Goal: Task Accomplishment & Management: Manage account settings

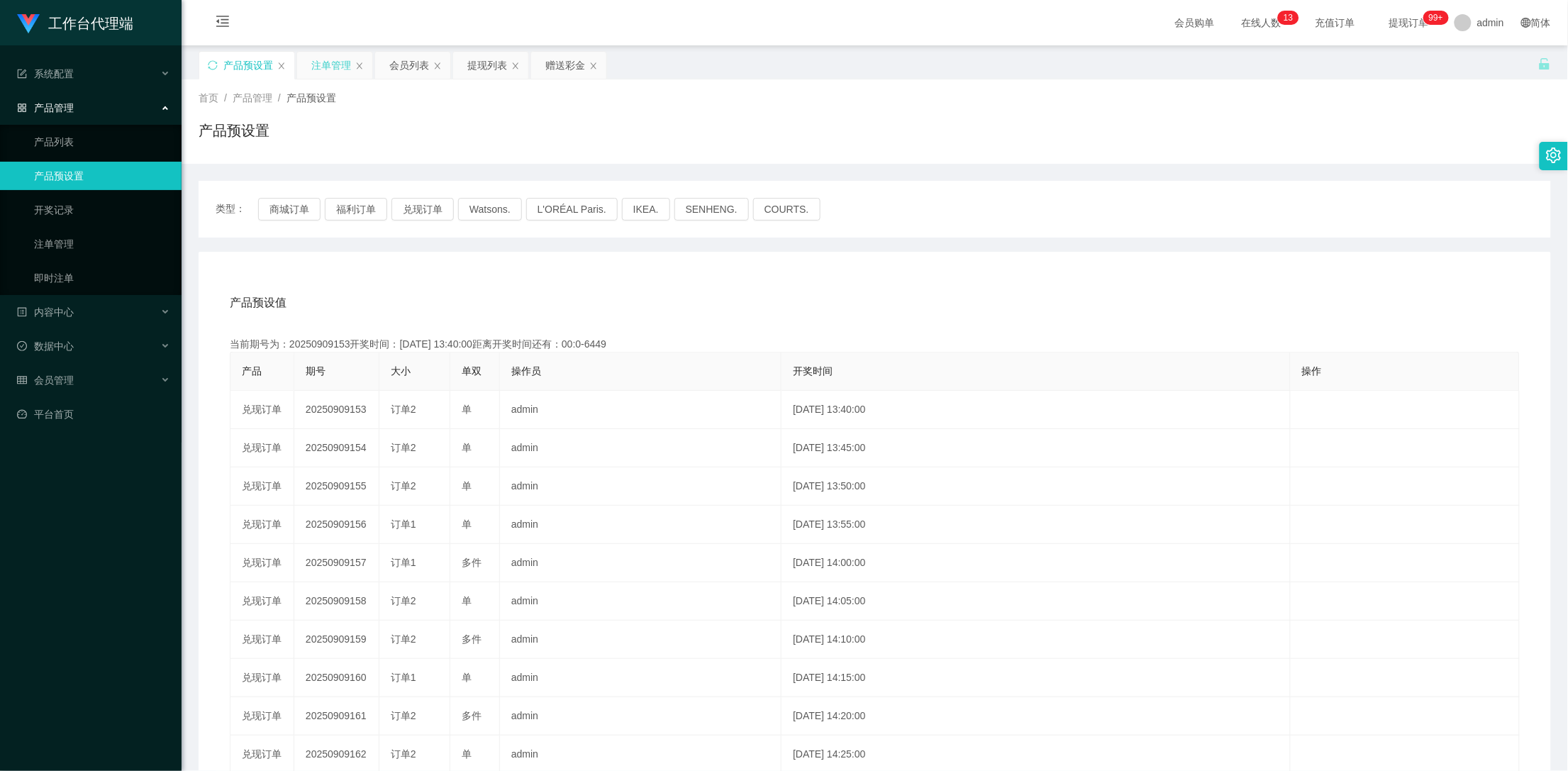
click at [341, 56] on div "注单管理" at bounding box center [331, 66] width 40 height 27
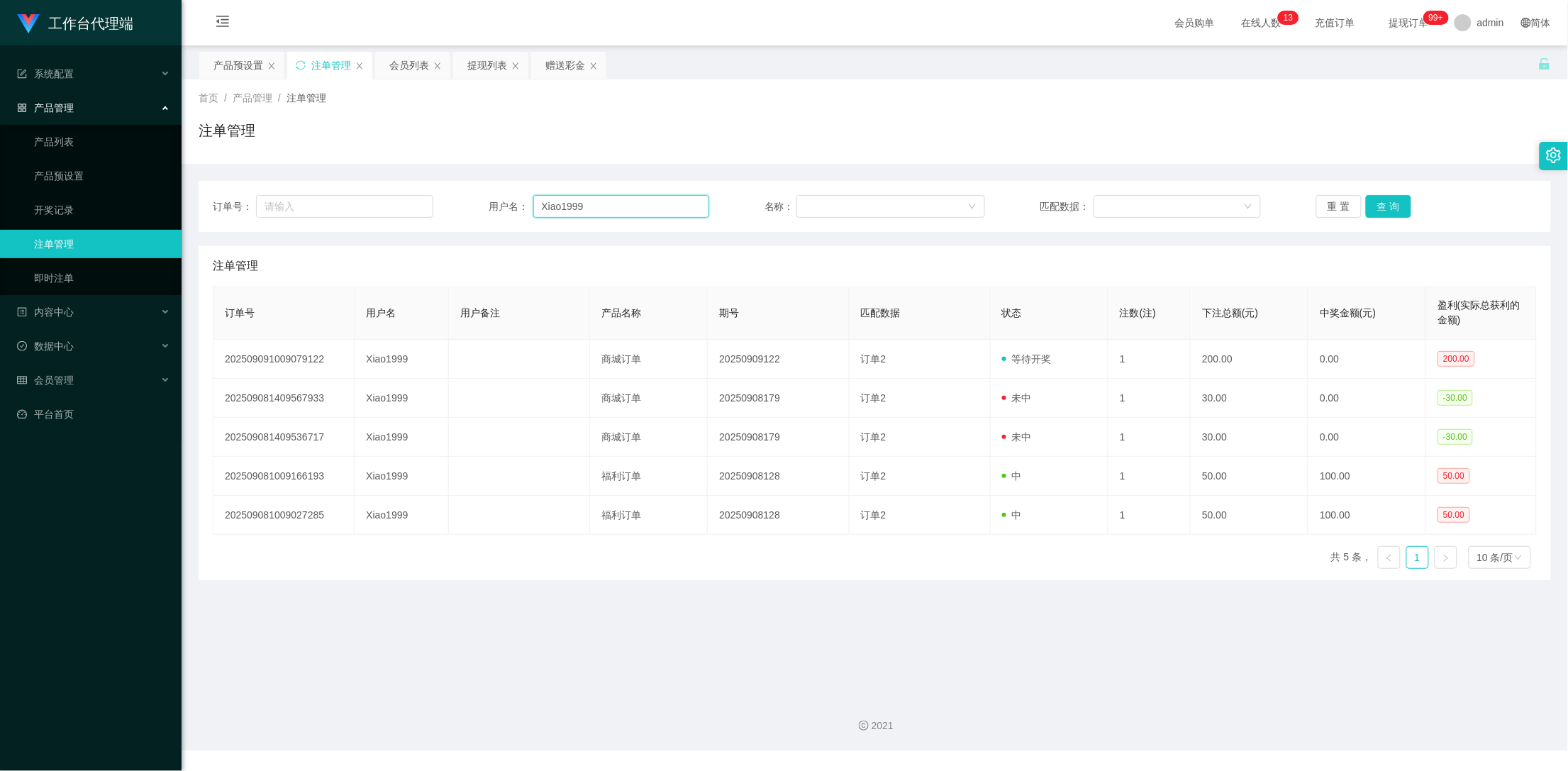
drag, startPoint x: 612, startPoint y: 215, endPoint x: 491, endPoint y: 202, distance: 121.7
click at [491, 202] on div "用户名： Xiao1999" at bounding box center [599, 207] width 221 height 23
paste input "James001"
type input "James001"
drag, startPoint x: 403, startPoint y: 61, endPoint x: 445, endPoint y: 100, distance: 57.3
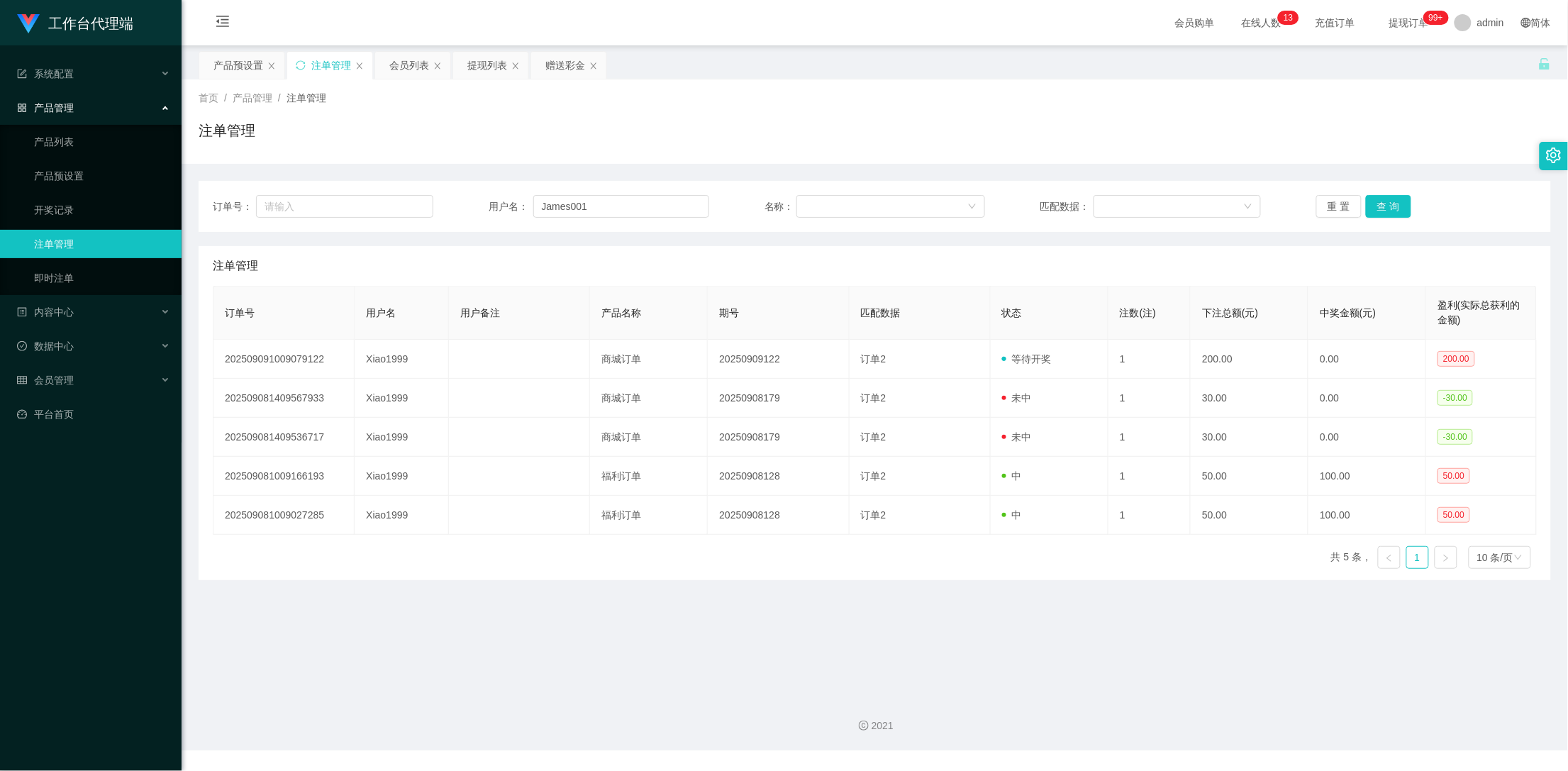
click at [403, 61] on div "会员列表" at bounding box center [410, 66] width 40 height 27
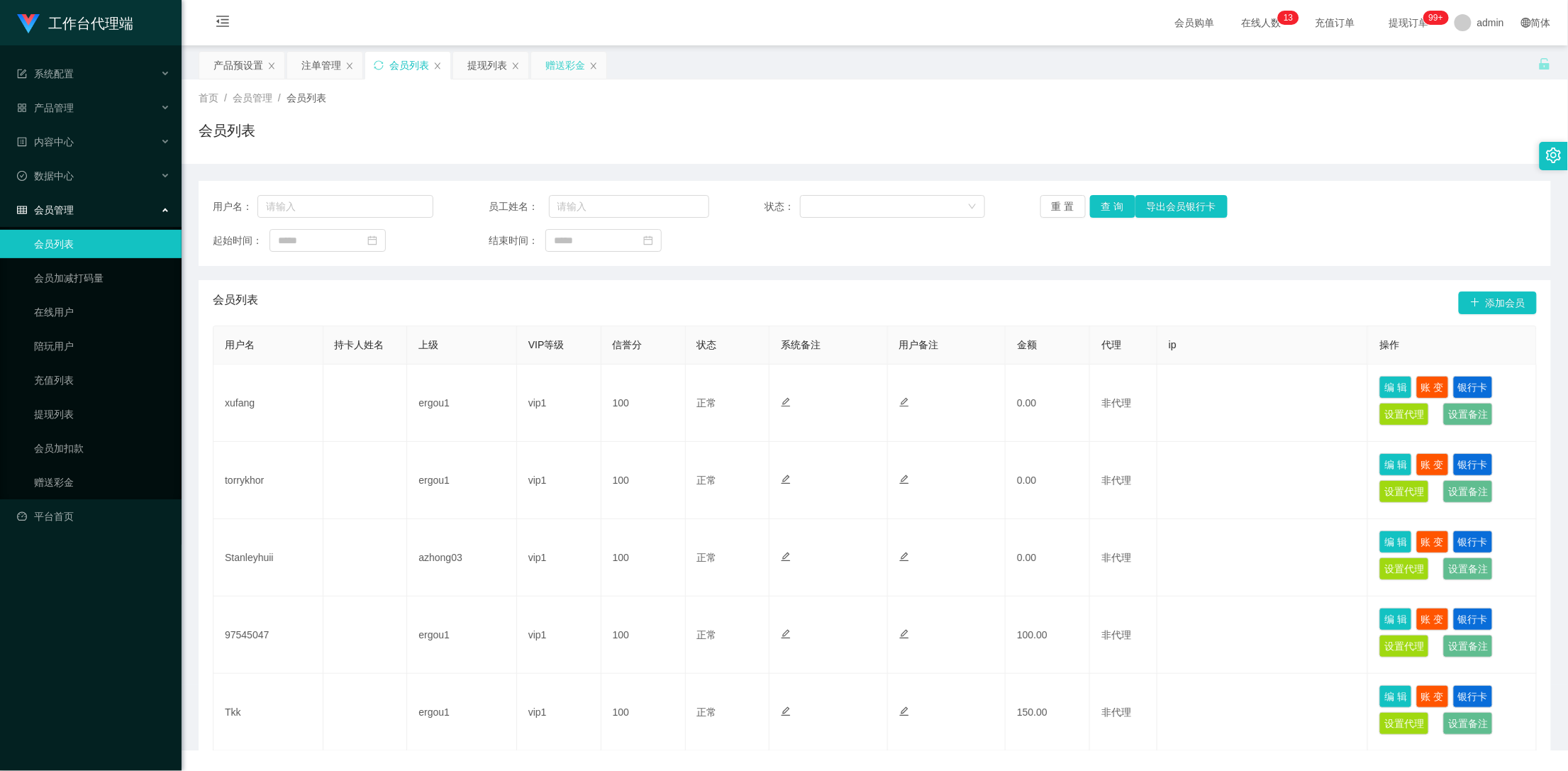
click at [570, 64] on div "赠送彩金" at bounding box center [566, 66] width 40 height 27
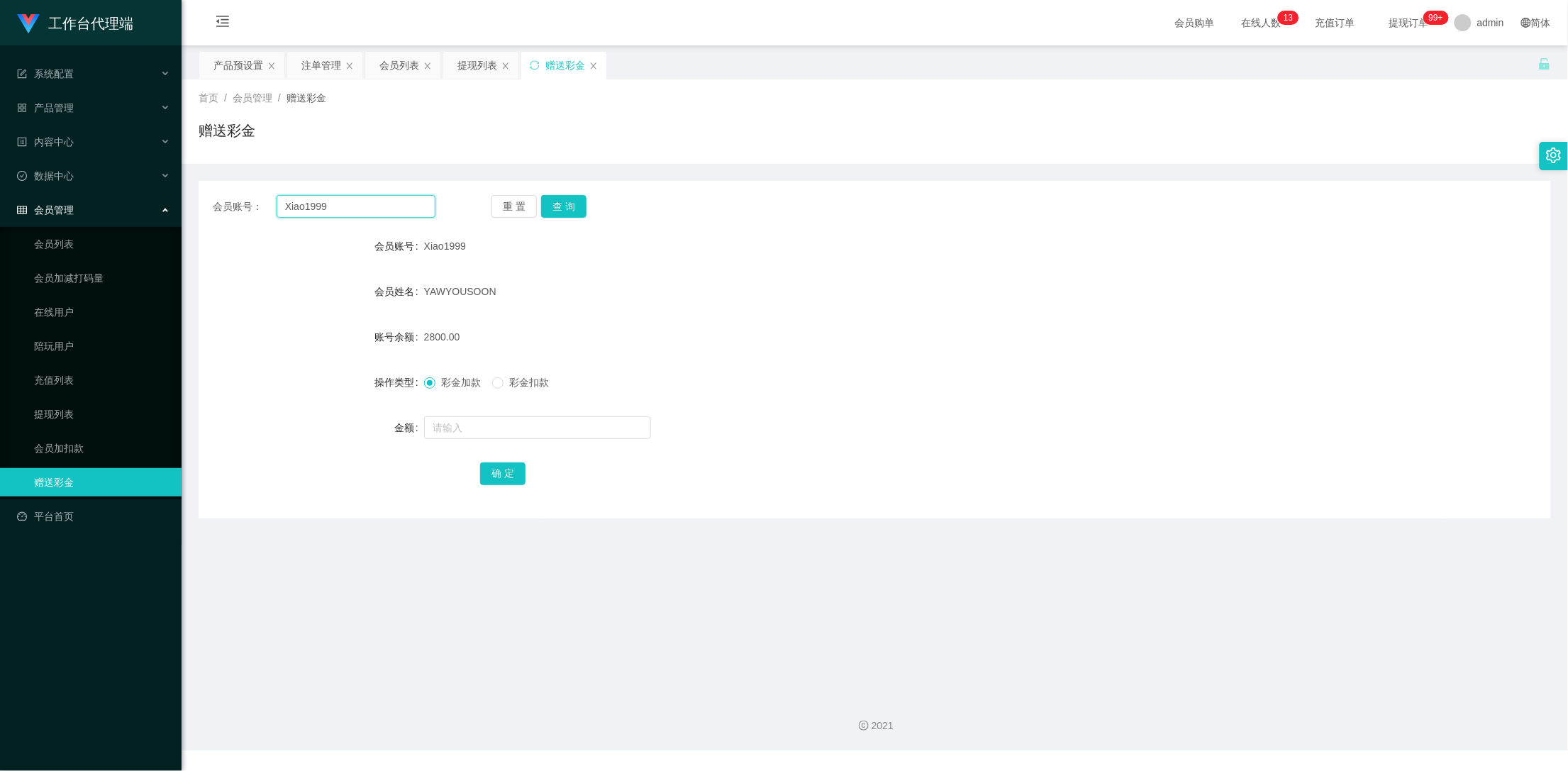
drag, startPoint x: 191, startPoint y: 196, endPoint x: 182, endPoint y: 196, distance: 9.0
click at [182, 196] on main "关闭左侧 关闭右侧 关闭其它 刷新页面 产品预设置 注单管理 会员列表 提现列表 赠送彩金 首页 / 会员管理 / 赠送彩金 / 赠送彩金 会员账号： Xia…" at bounding box center [875, 365] width 1386 height 639
paste input "James001"
type input "James001"
click at [587, 202] on div "重 置 查 询" at bounding box center [603, 207] width 223 height 23
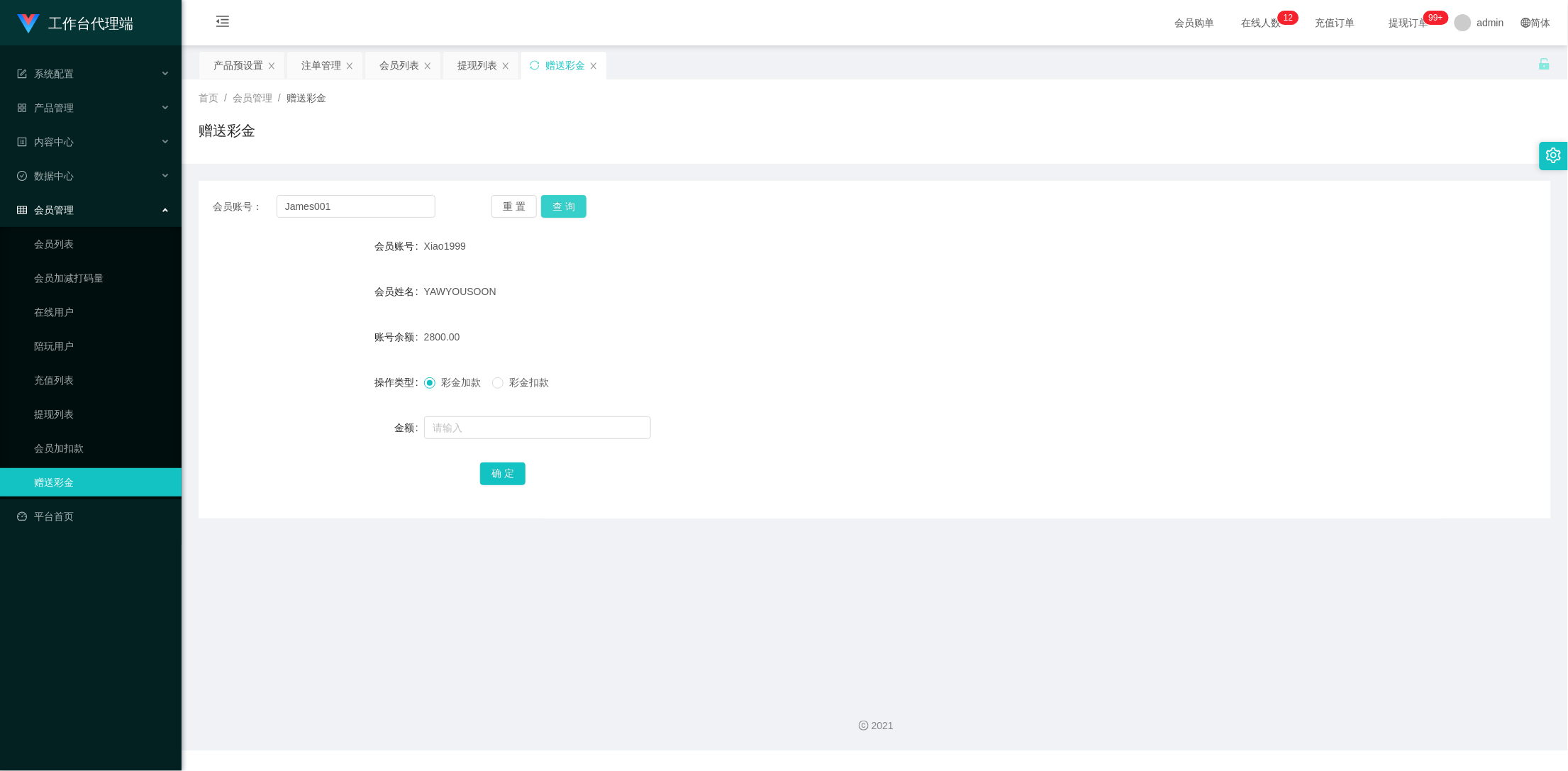
click at [554, 210] on button "查 询" at bounding box center [564, 207] width 46 height 23
click at [239, 64] on div "产品预设置" at bounding box center [239, 66] width 50 height 27
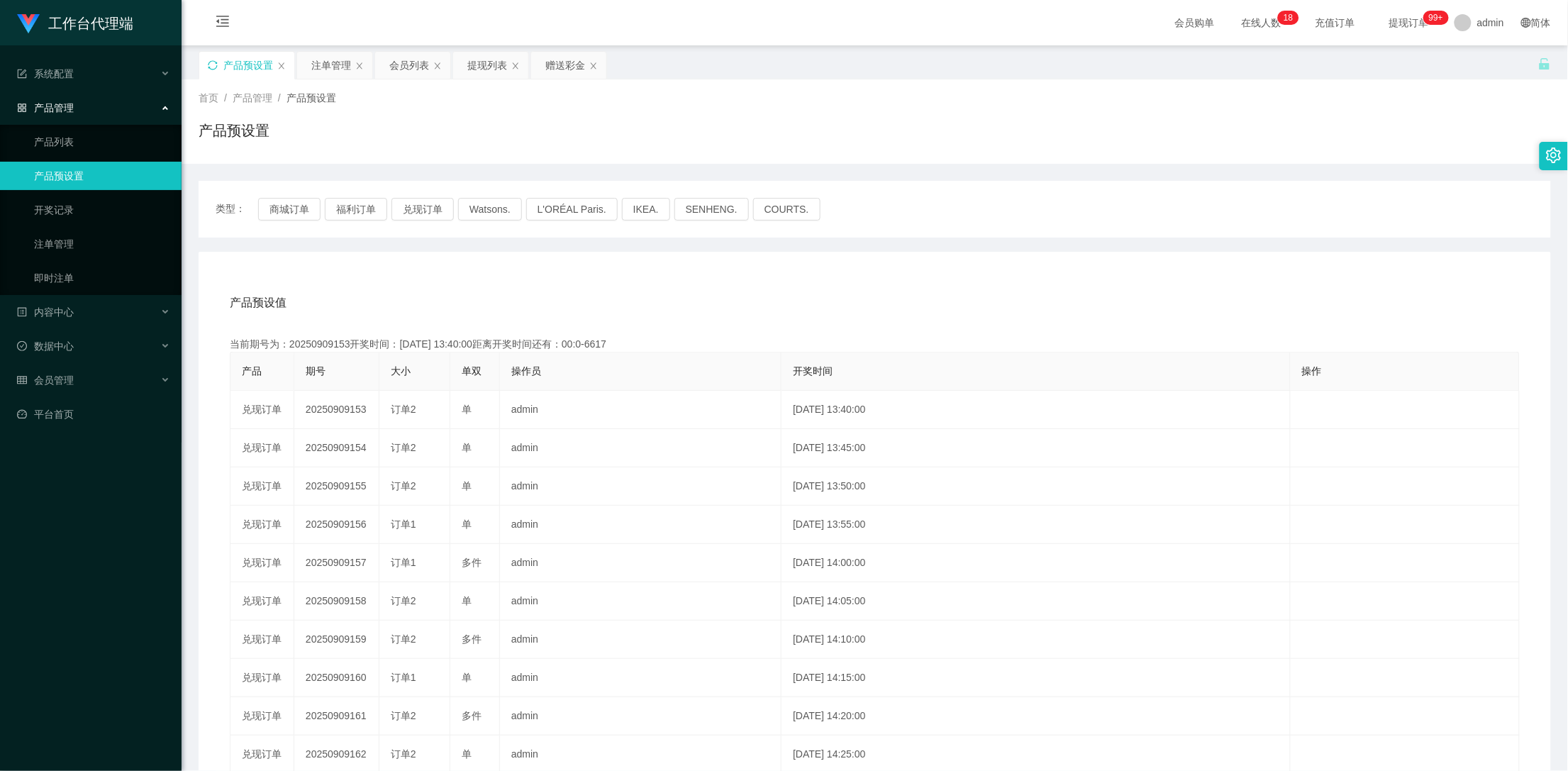
click at [214, 64] on icon "图标: sync" at bounding box center [213, 66] width 10 height 10
click at [335, 62] on div "注单管理" at bounding box center [331, 66] width 40 height 27
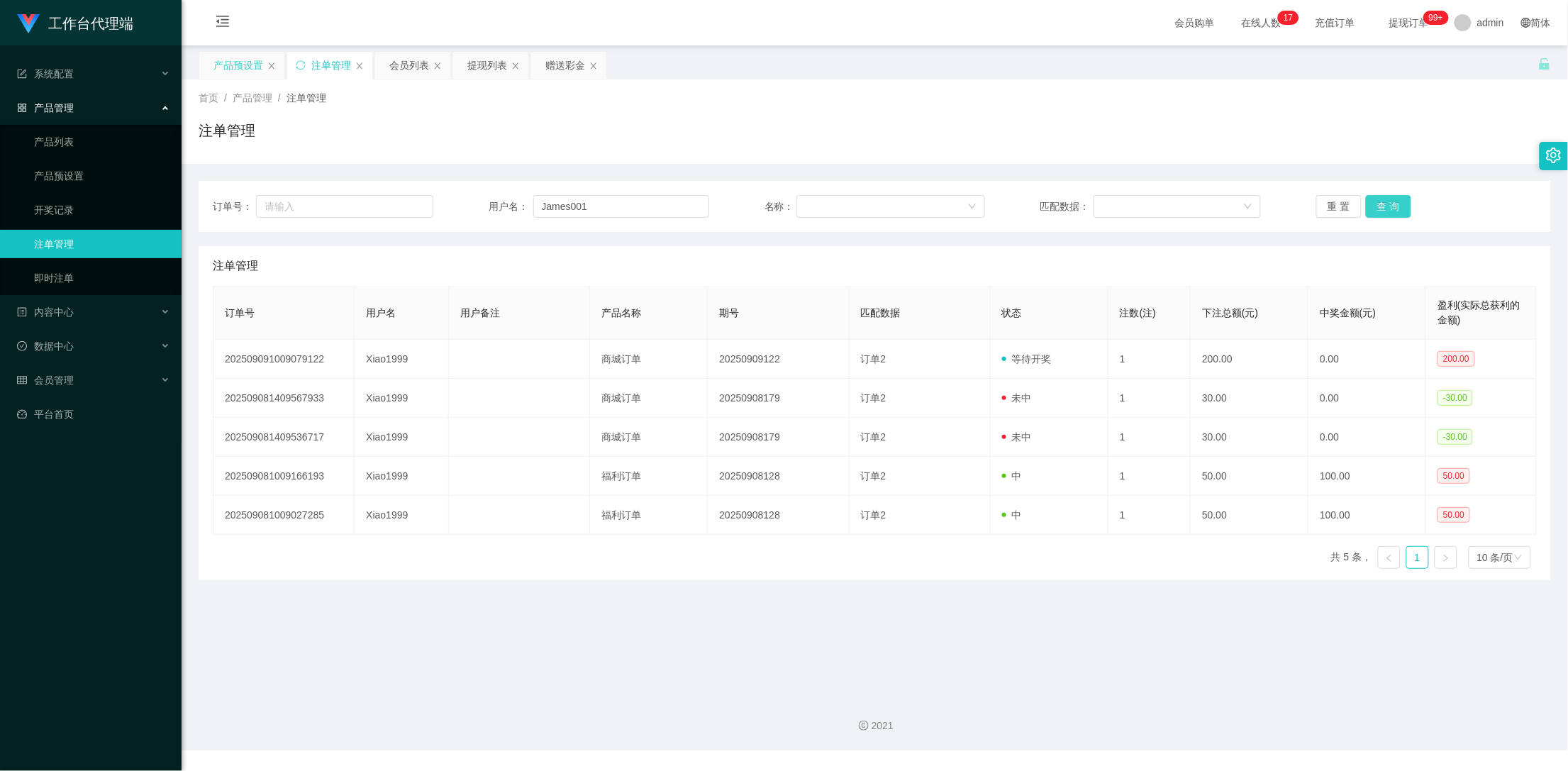
click at [1386, 201] on button "查 询" at bounding box center [1388, 207] width 46 height 23
click at [1384, 204] on button "查 询" at bounding box center [1388, 207] width 46 height 23
click at [410, 68] on div "会员列表" at bounding box center [410, 66] width 40 height 27
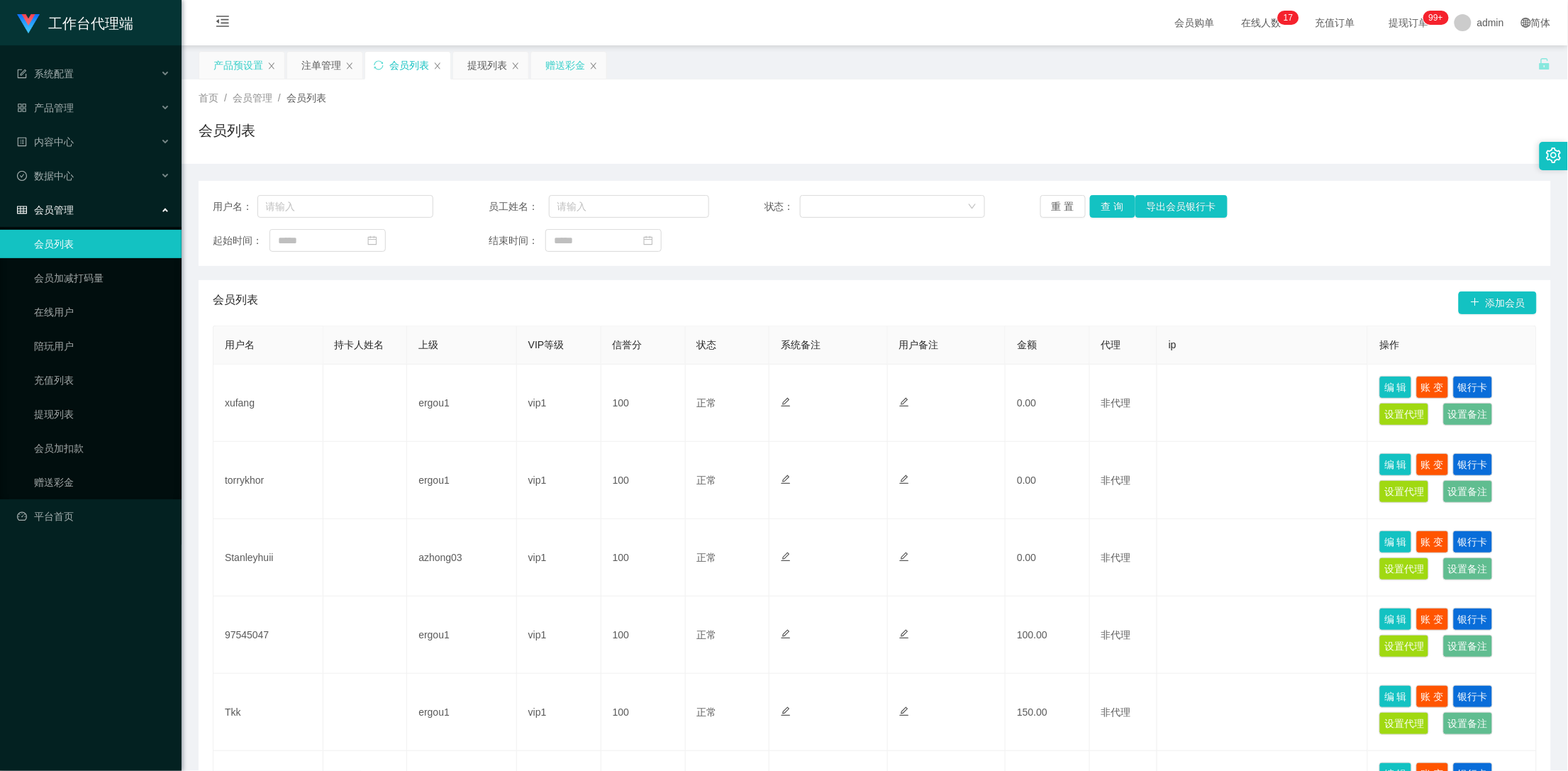
click at [555, 65] on div "赠送彩金" at bounding box center [566, 66] width 40 height 27
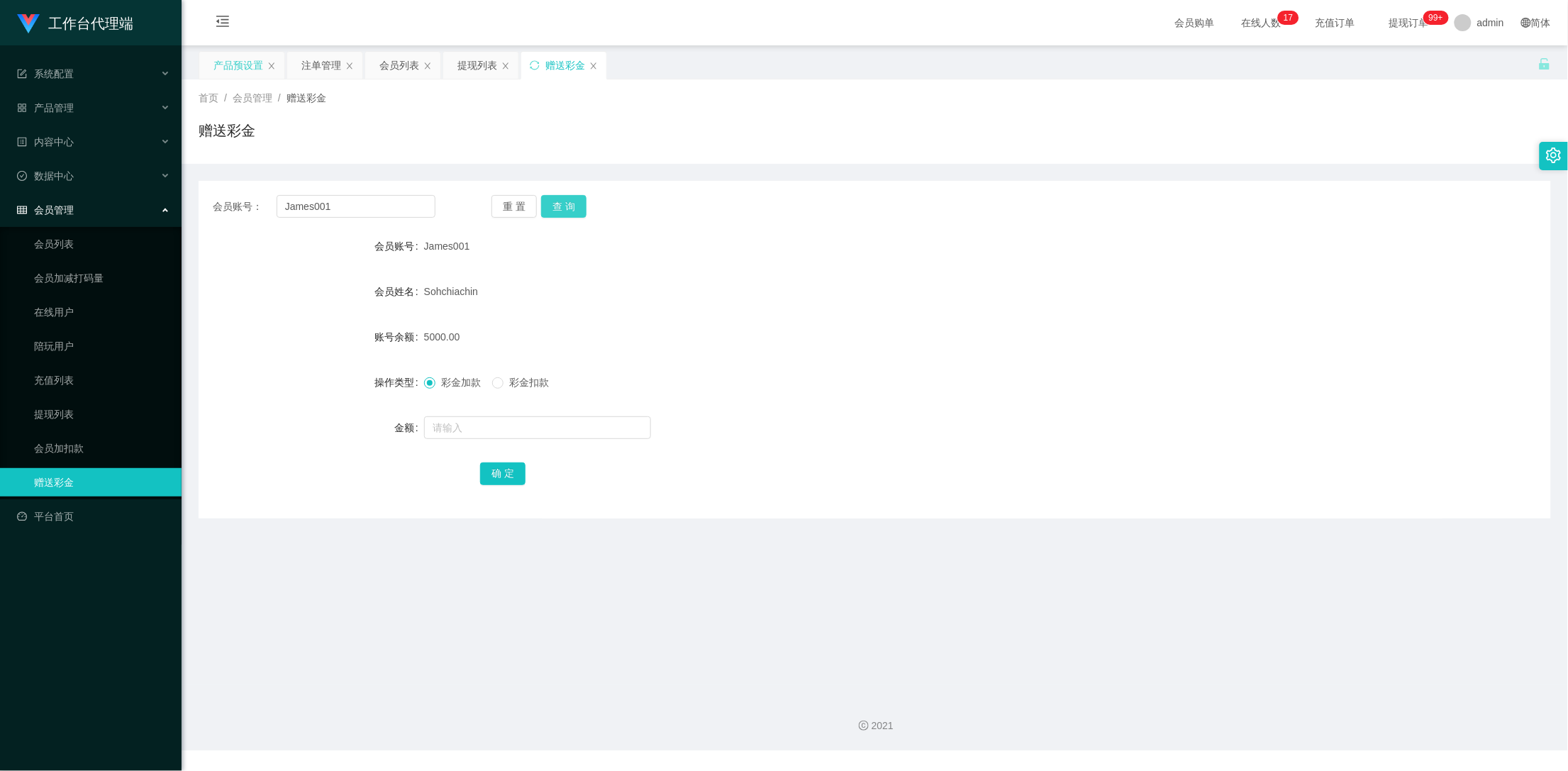
click at [564, 204] on button "查 询" at bounding box center [564, 207] width 46 height 23
click at [569, 204] on button "查 询" at bounding box center [564, 207] width 46 height 23
click at [306, 68] on div "注单管理" at bounding box center [321, 66] width 40 height 27
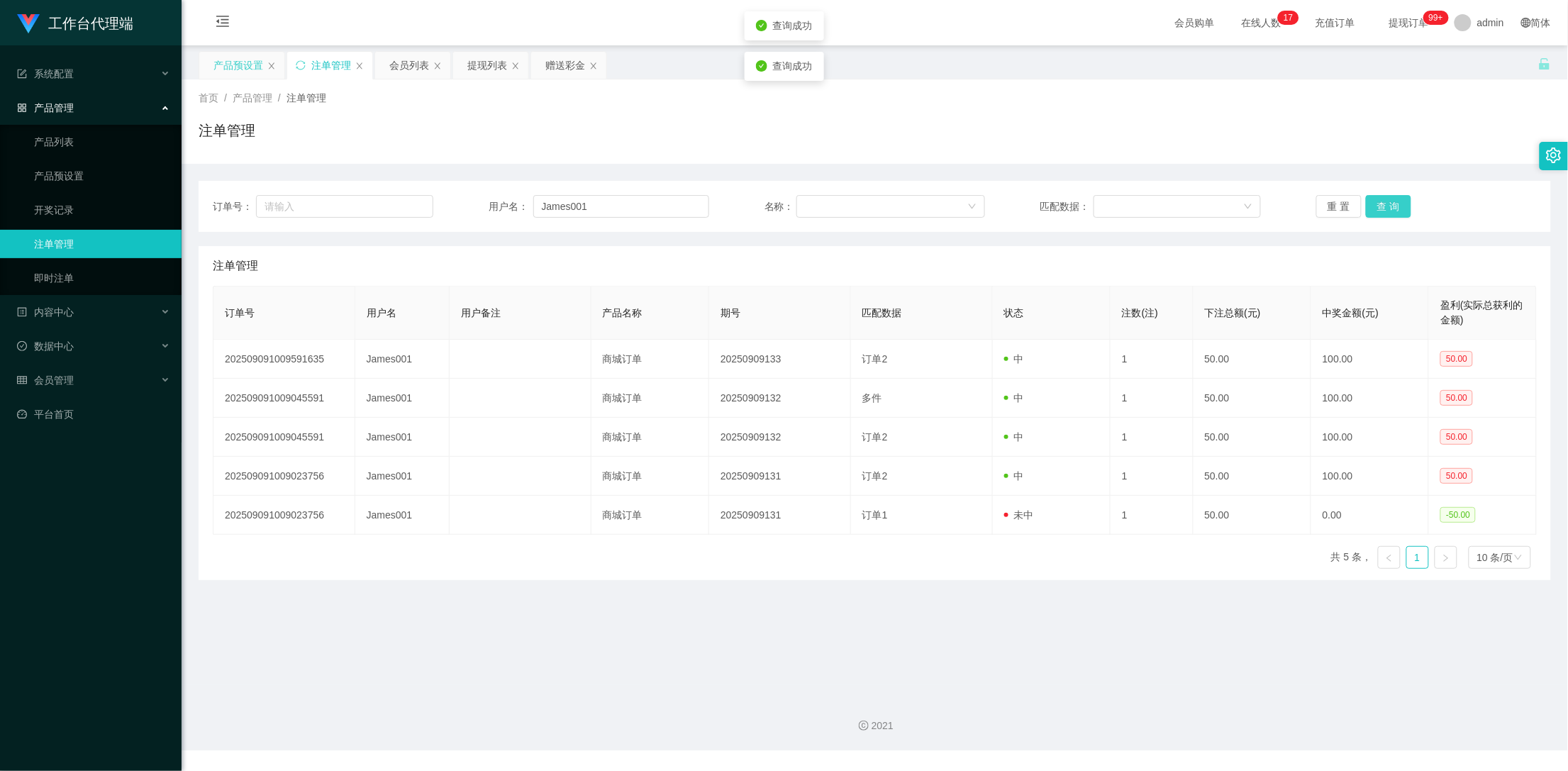
click at [1386, 209] on button "查 询" at bounding box center [1388, 207] width 46 height 23
click at [1388, 207] on button "查 询" at bounding box center [1388, 207] width 46 height 23
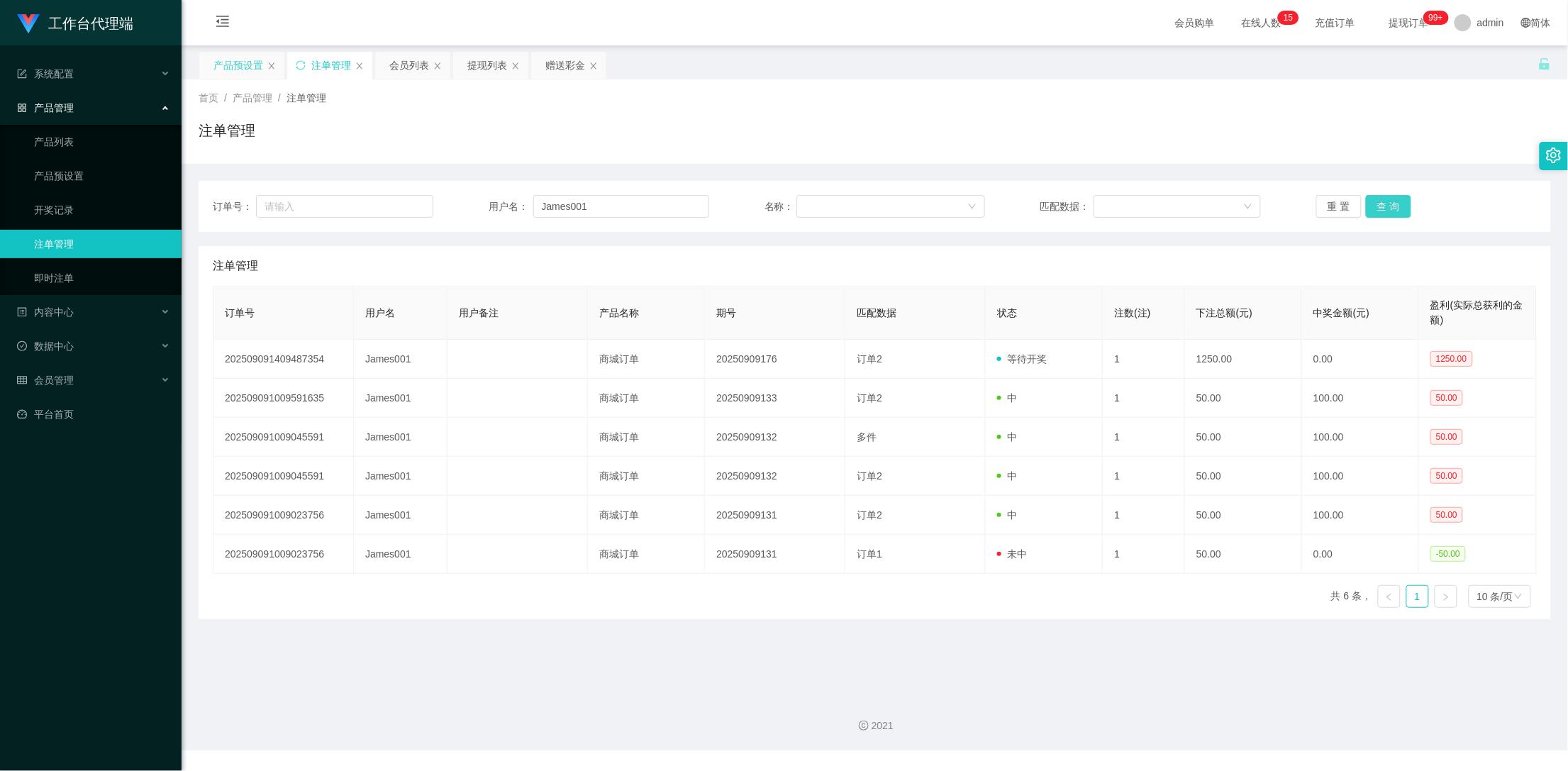
click at [1388, 207] on button "查 询" at bounding box center [1388, 207] width 46 height 23
click at [549, 59] on div "赠送彩金" at bounding box center [566, 66] width 40 height 27
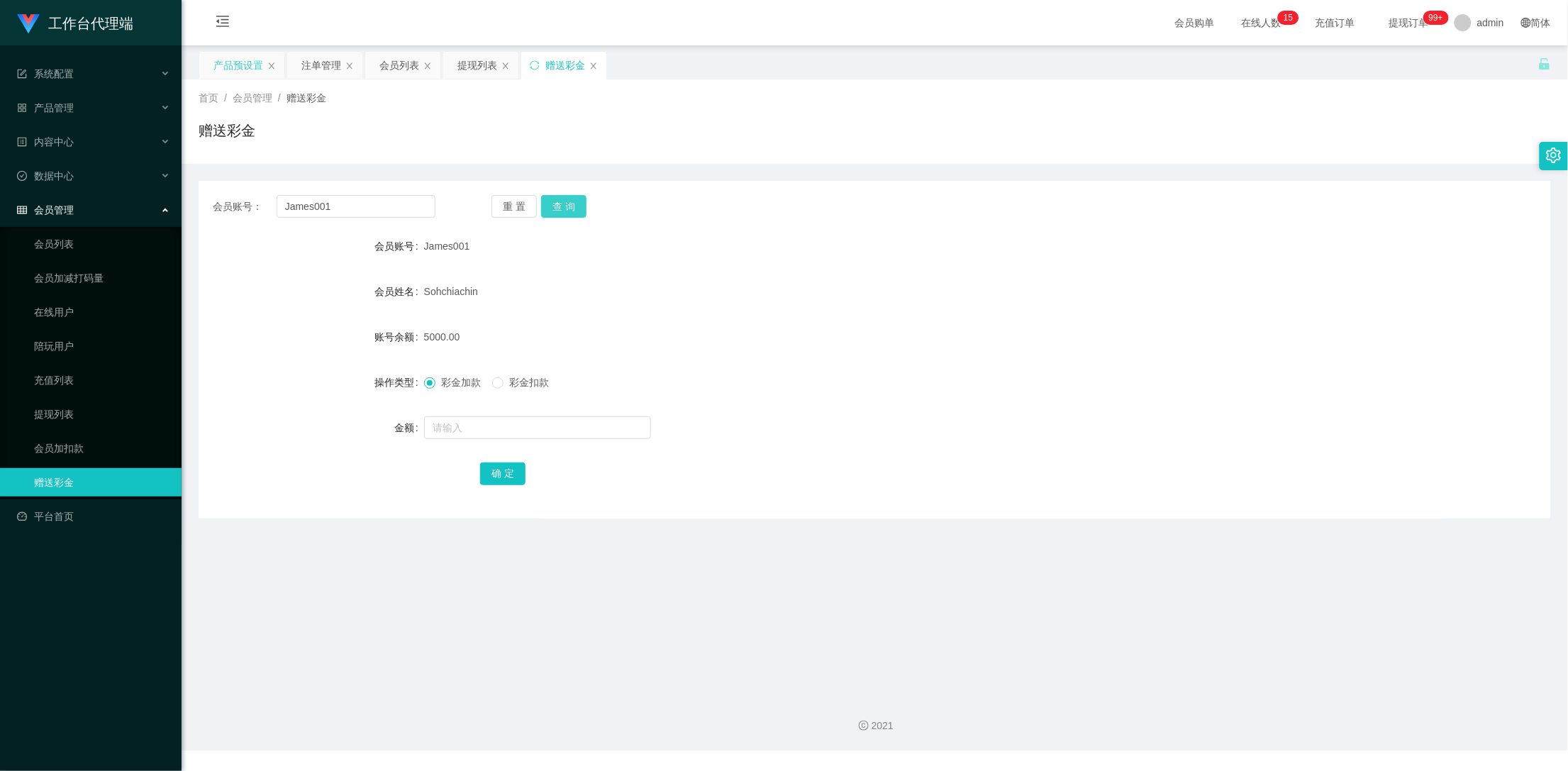
click at [574, 202] on button "查 询" at bounding box center [564, 207] width 46 height 23
click at [569, 205] on button "查 询" at bounding box center [564, 207] width 46 height 23
click at [569, 205] on div "重 置 查 询" at bounding box center [603, 207] width 223 height 23
click at [569, 205] on button "查 询" at bounding box center [564, 207] width 46 height 23
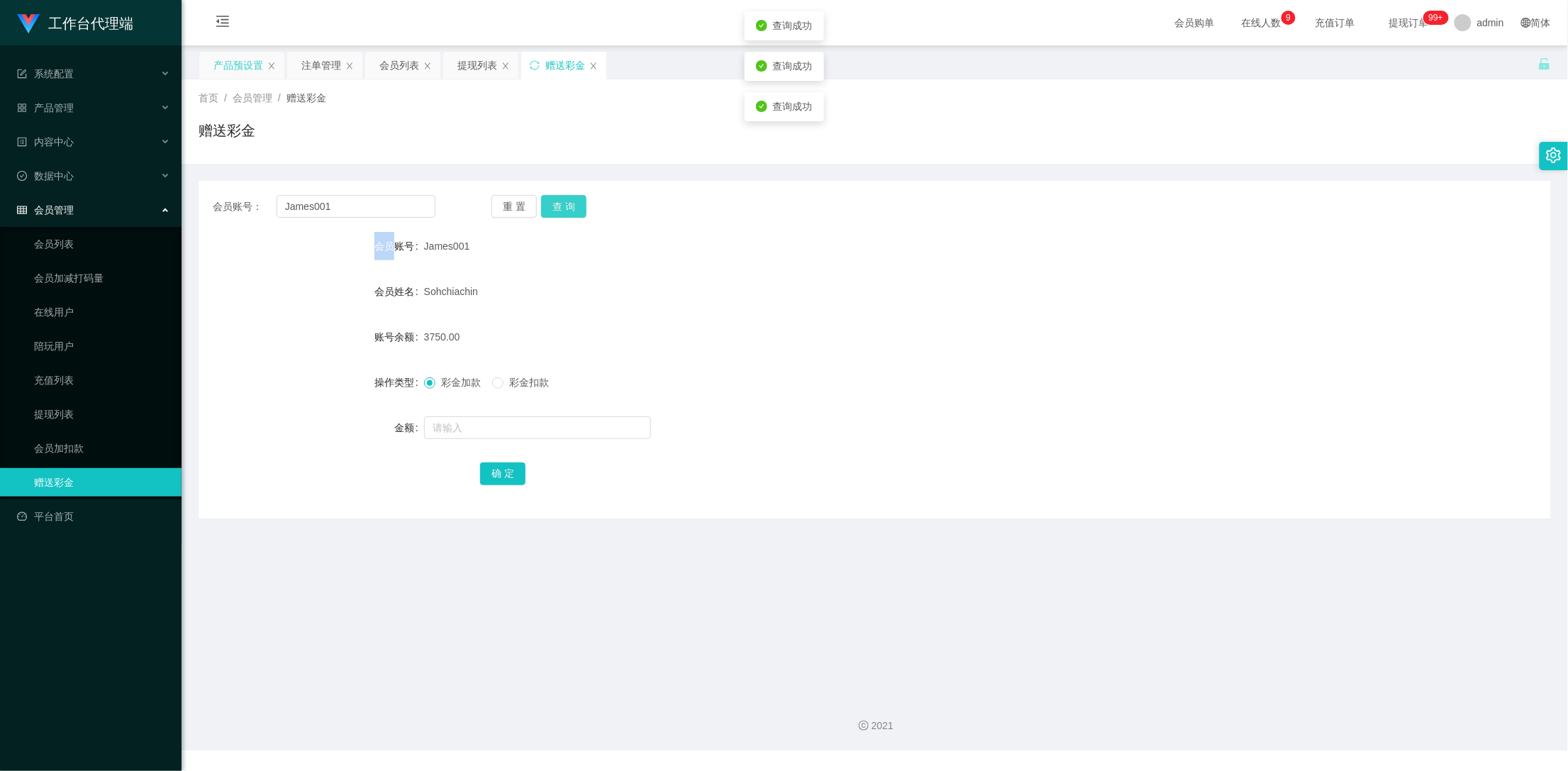
click at [569, 205] on button "查 询" at bounding box center [564, 207] width 46 height 23
click at [318, 63] on div "注单管理" at bounding box center [321, 66] width 40 height 27
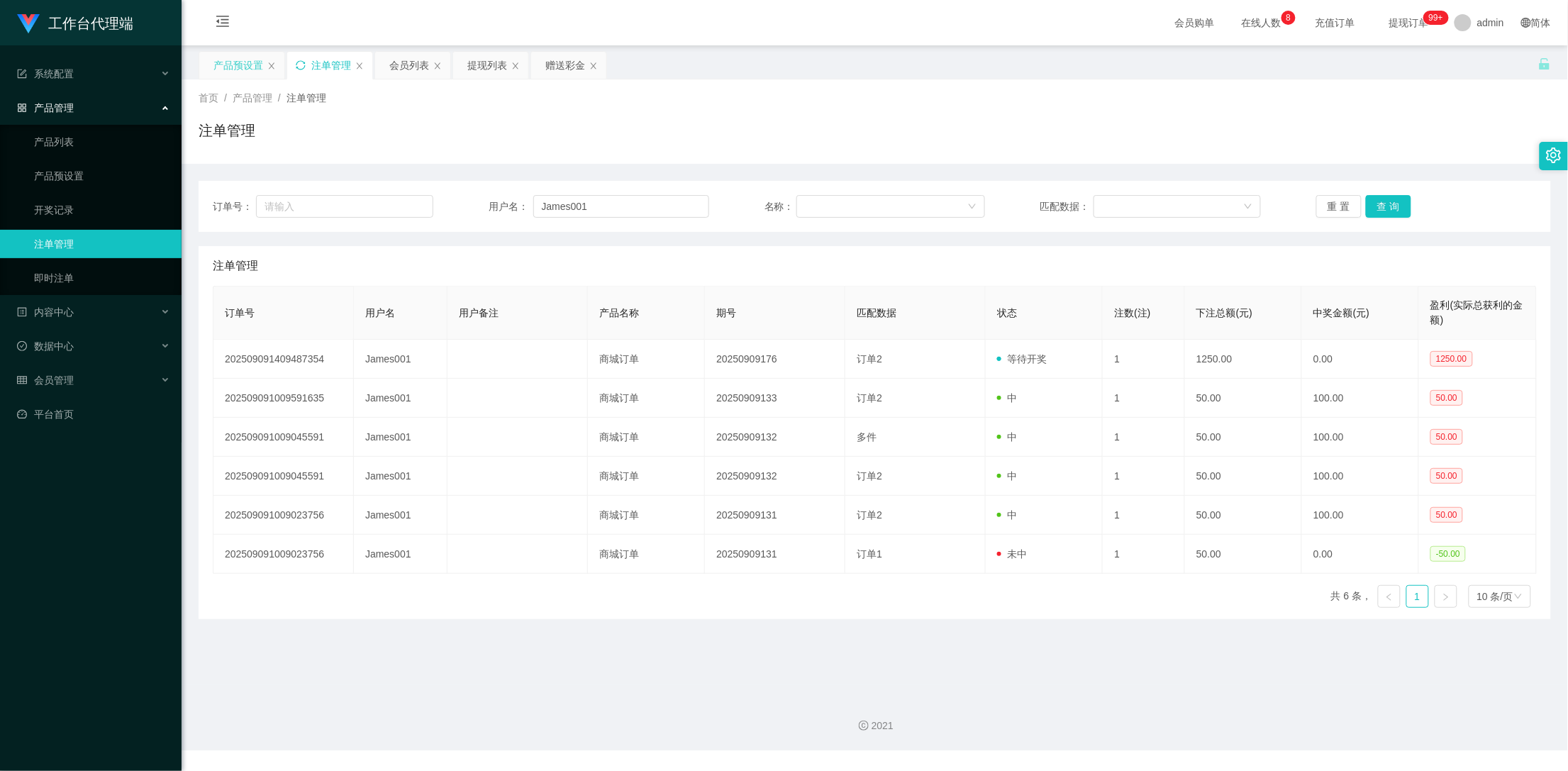
click at [300, 64] on icon "图标: sync" at bounding box center [301, 66] width 10 height 10
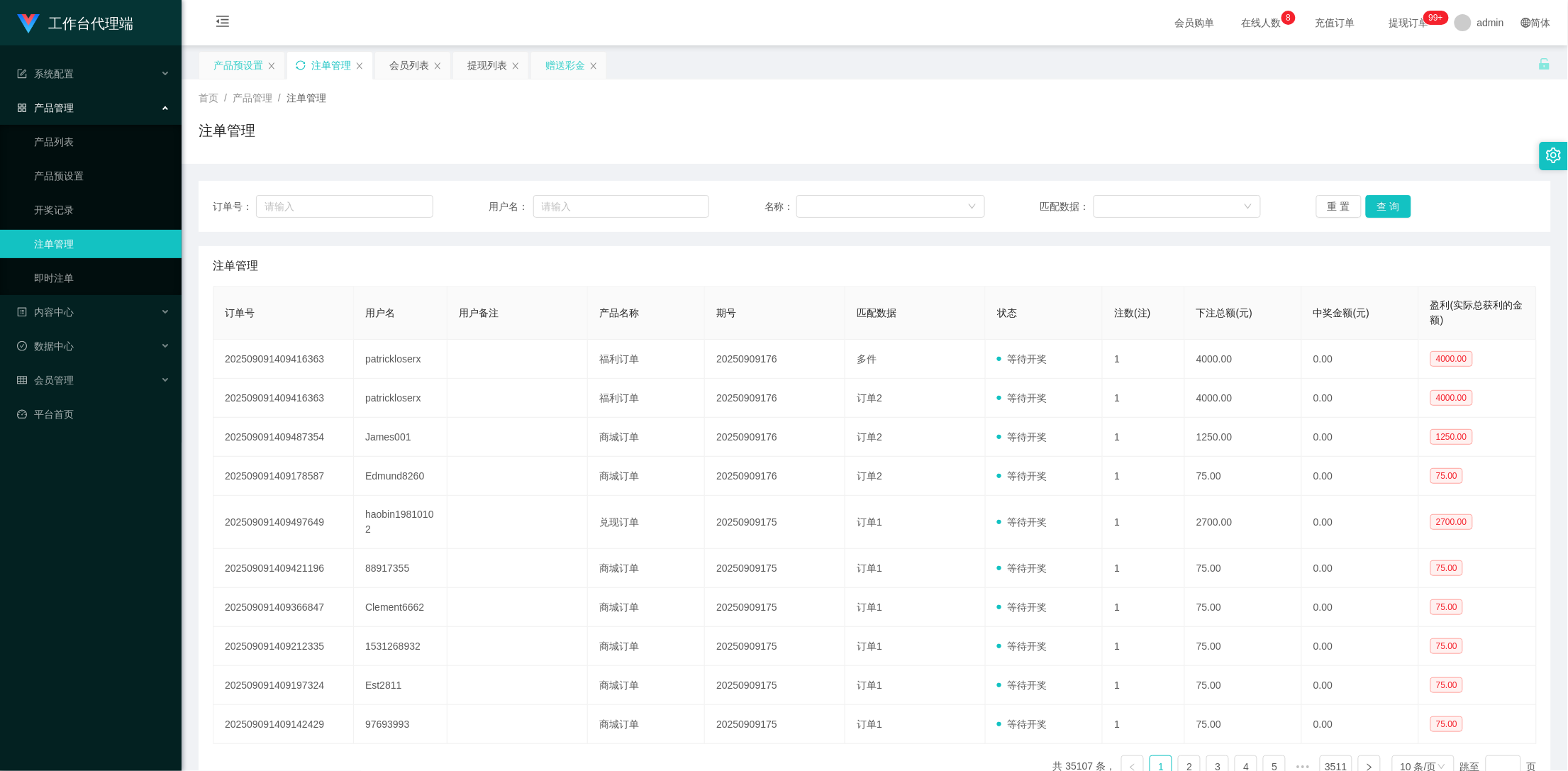
click at [551, 64] on div "赠送彩金" at bounding box center [566, 66] width 40 height 27
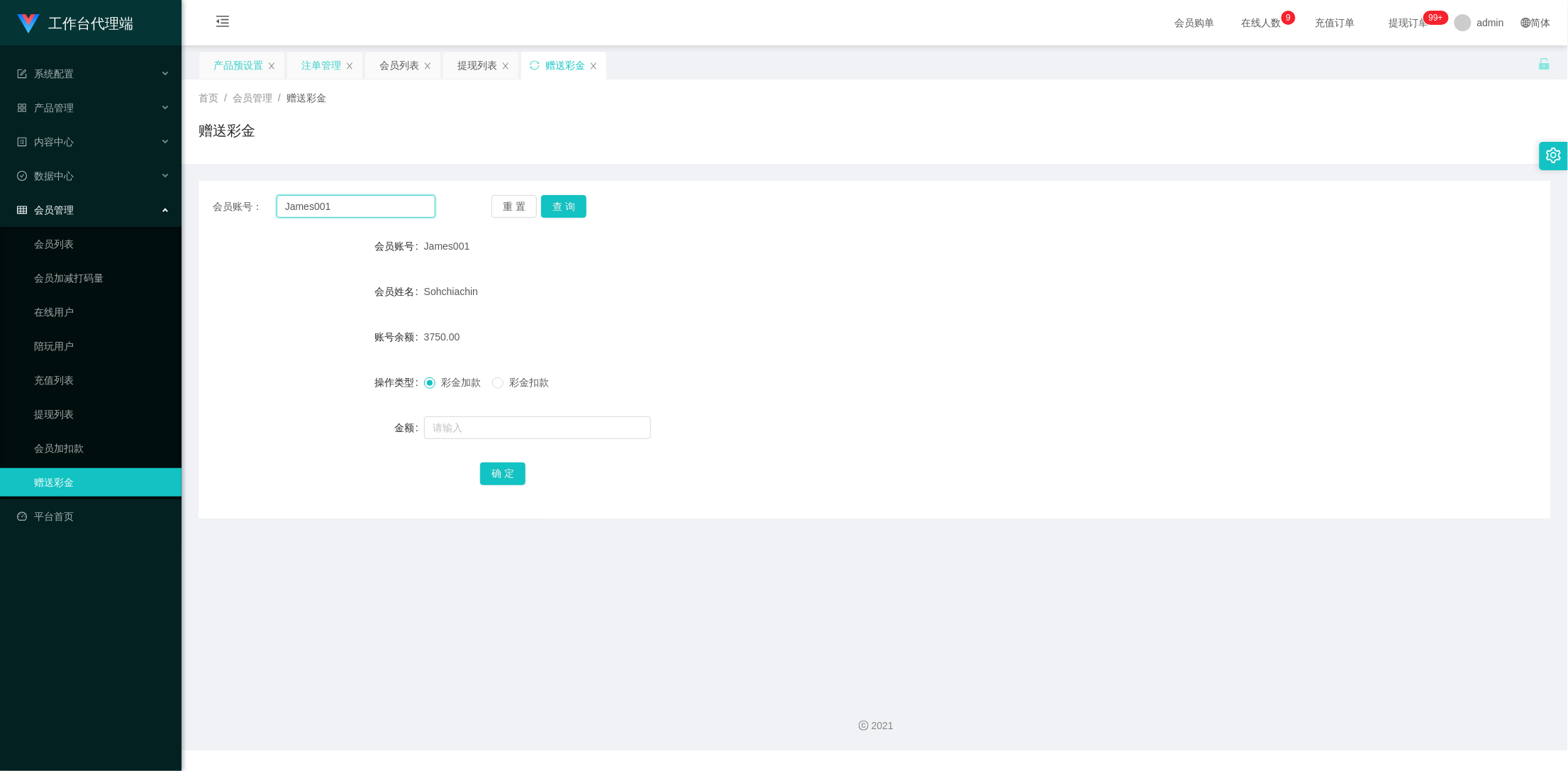
drag, startPoint x: 380, startPoint y: 207, endPoint x: 265, endPoint y: 207, distance: 115.0
click at [265, 207] on div "会员账号： James001" at bounding box center [324, 207] width 223 height 23
drag, startPoint x: 304, startPoint y: 53, endPoint x: 316, endPoint y: 72, distance: 22.5
click at [303, 53] on div "注单管理" at bounding box center [321, 66] width 40 height 27
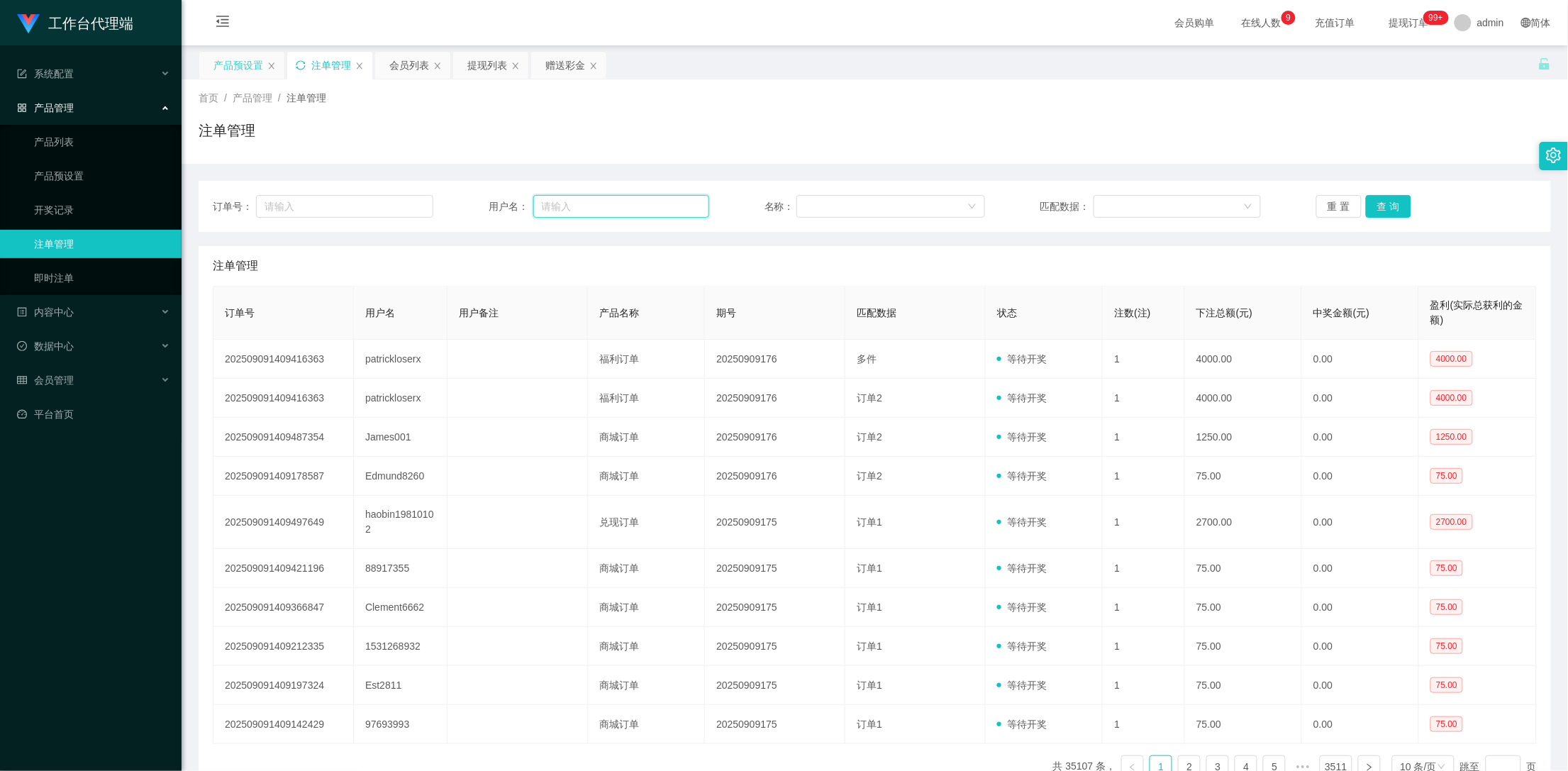
drag, startPoint x: 577, startPoint y: 198, endPoint x: 568, endPoint y: 198, distance: 9.0
click at [577, 198] on input "text" at bounding box center [622, 207] width 177 height 23
paste input "James001"
type input "James001"
click at [1398, 214] on button "查 询" at bounding box center [1388, 207] width 46 height 23
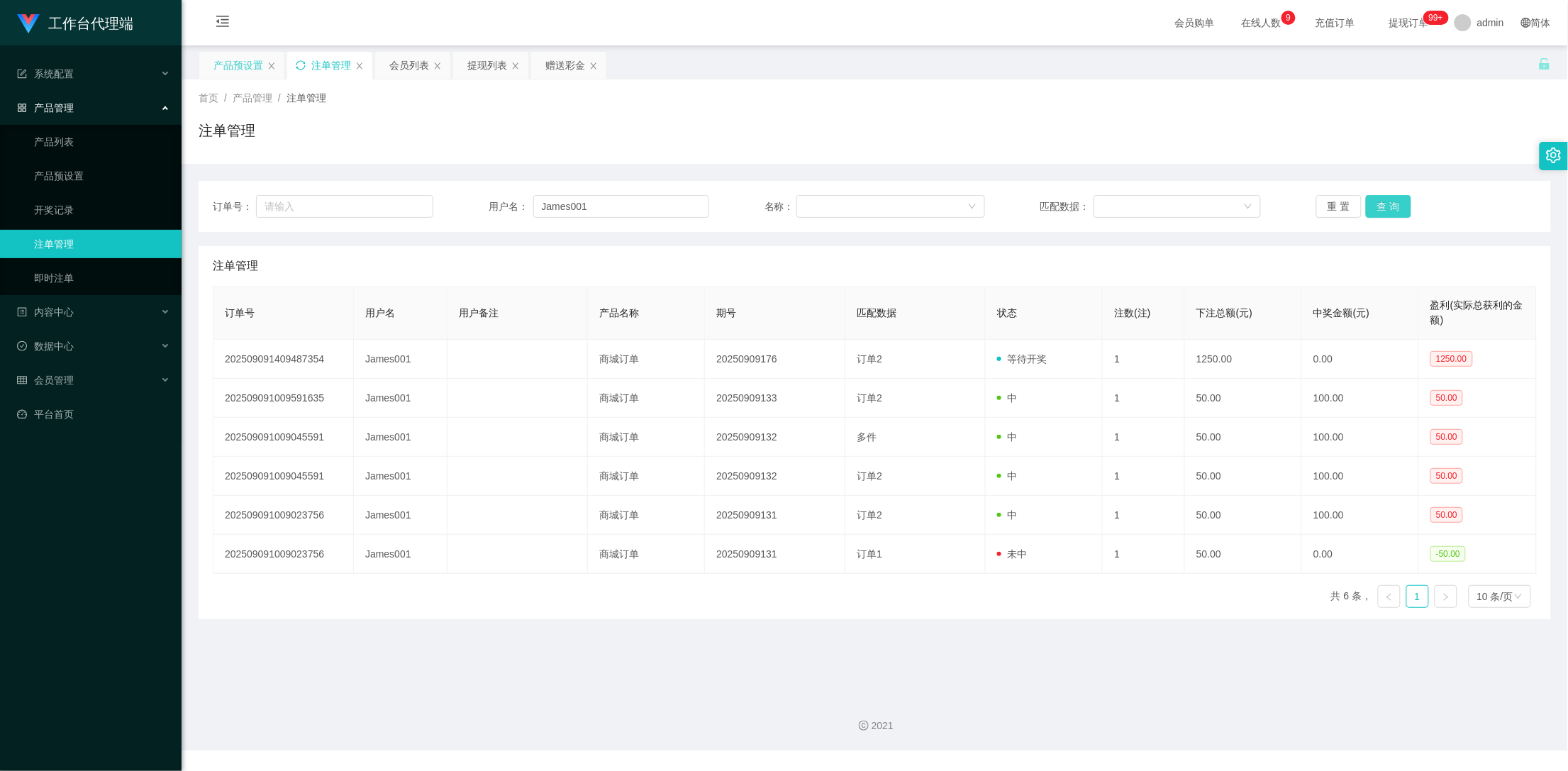
click at [1396, 206] on button "查 询" at bounding box center [1388, 207] width 46 height 23
click at [1396, 206] on div "重 置 查 询" at bounding box center [1427, 207] width 221 height 23
click at [1396, 206] on button "查 询" at bounding box center [1388, 207] width 46 height 23
click at [1396, 206] on div "重 置 查 询" at bounding box center [1427, 207] width 221 height 23
click at [1396, 206] on button "查 询" at bounding box center [1388, 207] width 46 height 23
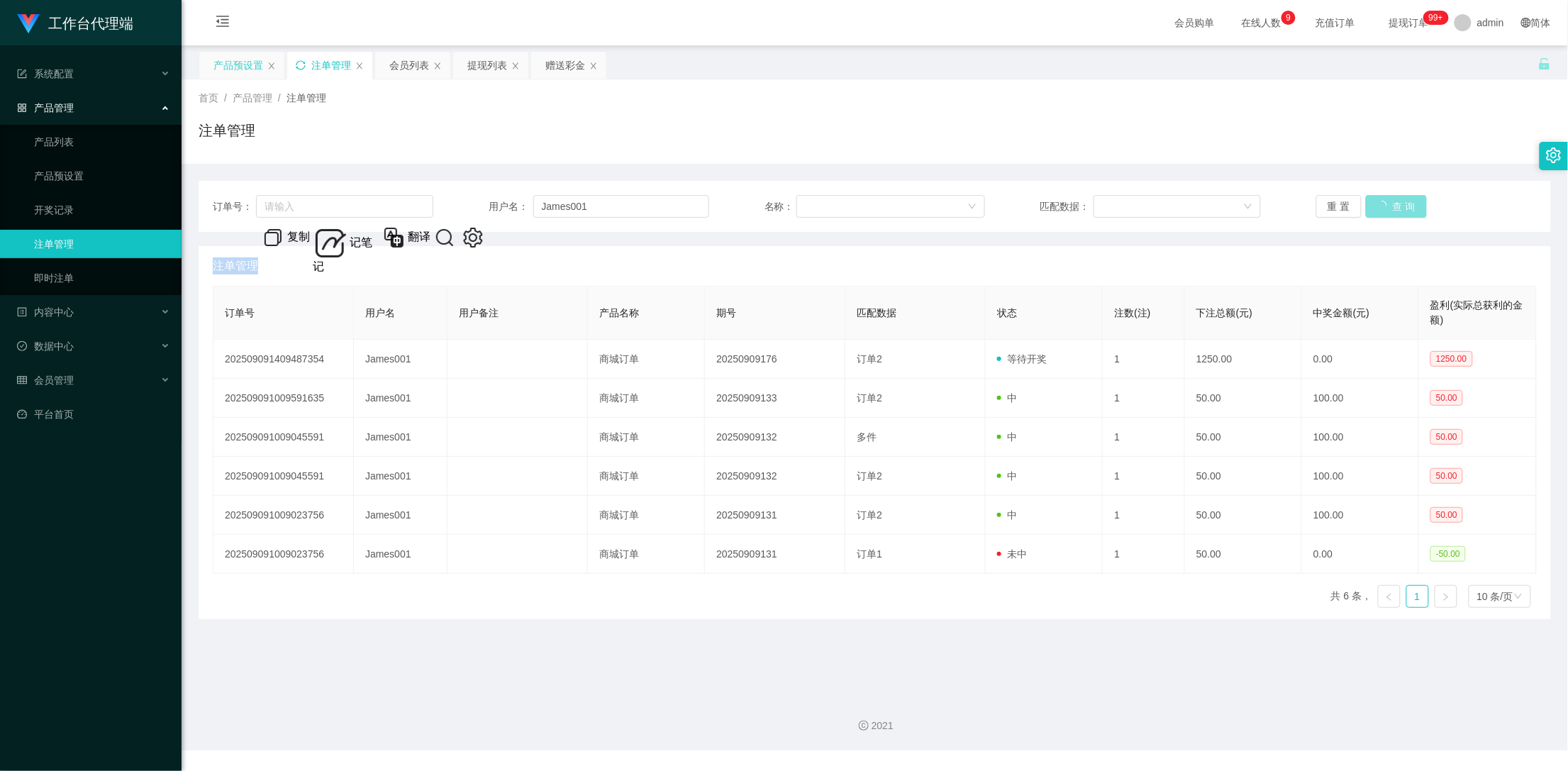
click at [1396, 206] on div "重 置 查 询" at bounding box center [1427, 207] width 221 height 23
click at [1384, 205] on button "查 询" at bounding box center [1388, 207] width 46 height 23
click at [551, 58] on div "赠送彩金" at bounding box center [566, 66] width 40 height 27
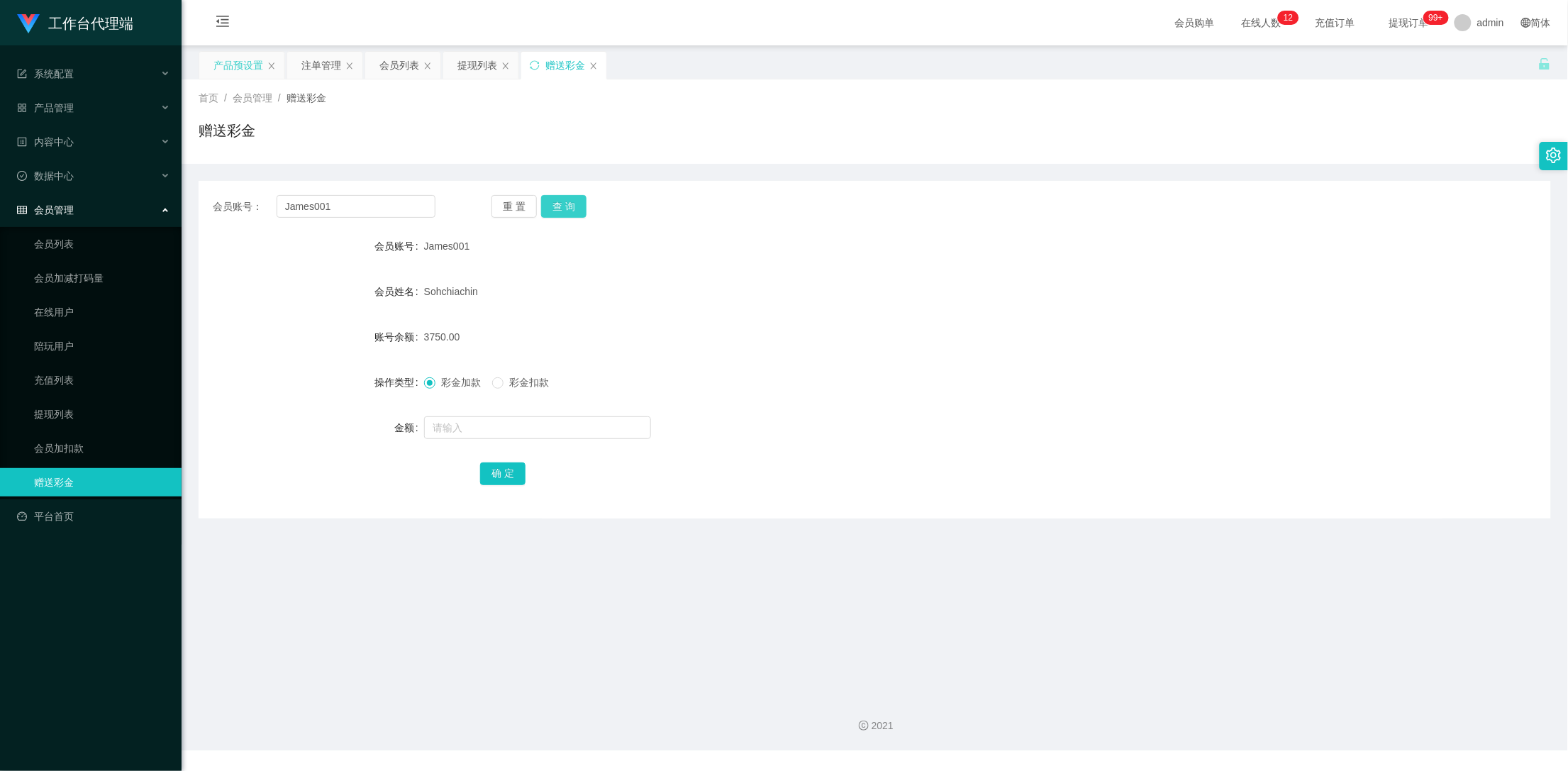
click at [570, 209] on button "查 询" at bounding box center [564, 207] width 46 height 23
click at [570, 209] on div "重 置 查 询" at bounding box center [603, 207] width 223 height 23
click at [570, 209] on button "查 询" at bounding box center [564, 207] width 46 height 23
click at [484, 420] on input "text" at bounding box center [537, 428] width 227 height 23
drag, startPoint x: 450, startPoint y: 416, endPoint x: 554, endPoint y: 447, distance: 108.5
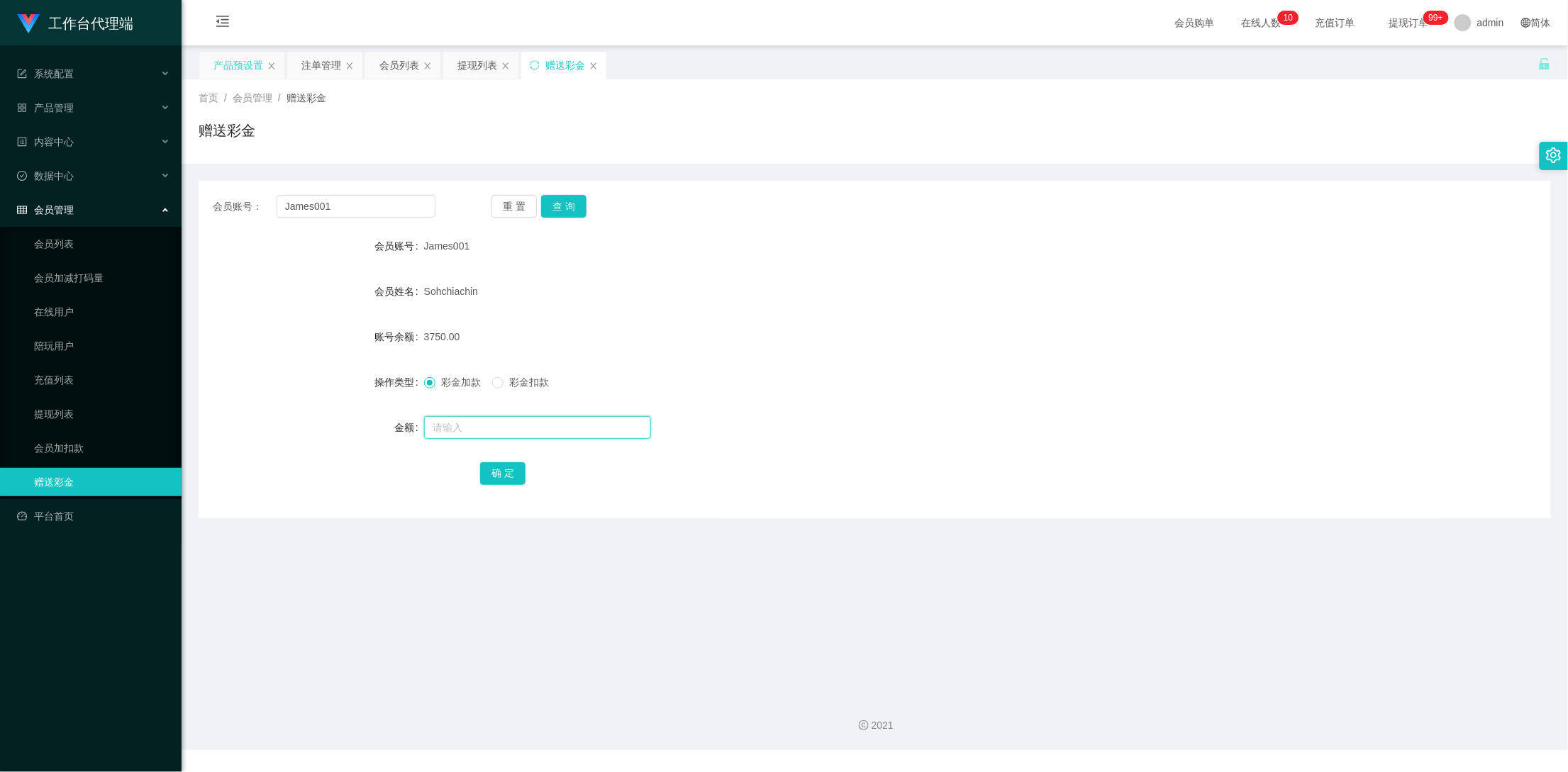
click at [504, 433] on input "text" at bounding box center [537, 427] width 227 height 23
type input "v"
type input "2500"
drag, startPoint x: 509, startPoint y: 475, endPoint x: 499, endPoint y: 461, distance: 17.2
click at [509, 475] on button "确 定" at bounding box center [503, 474] width 46 height 23
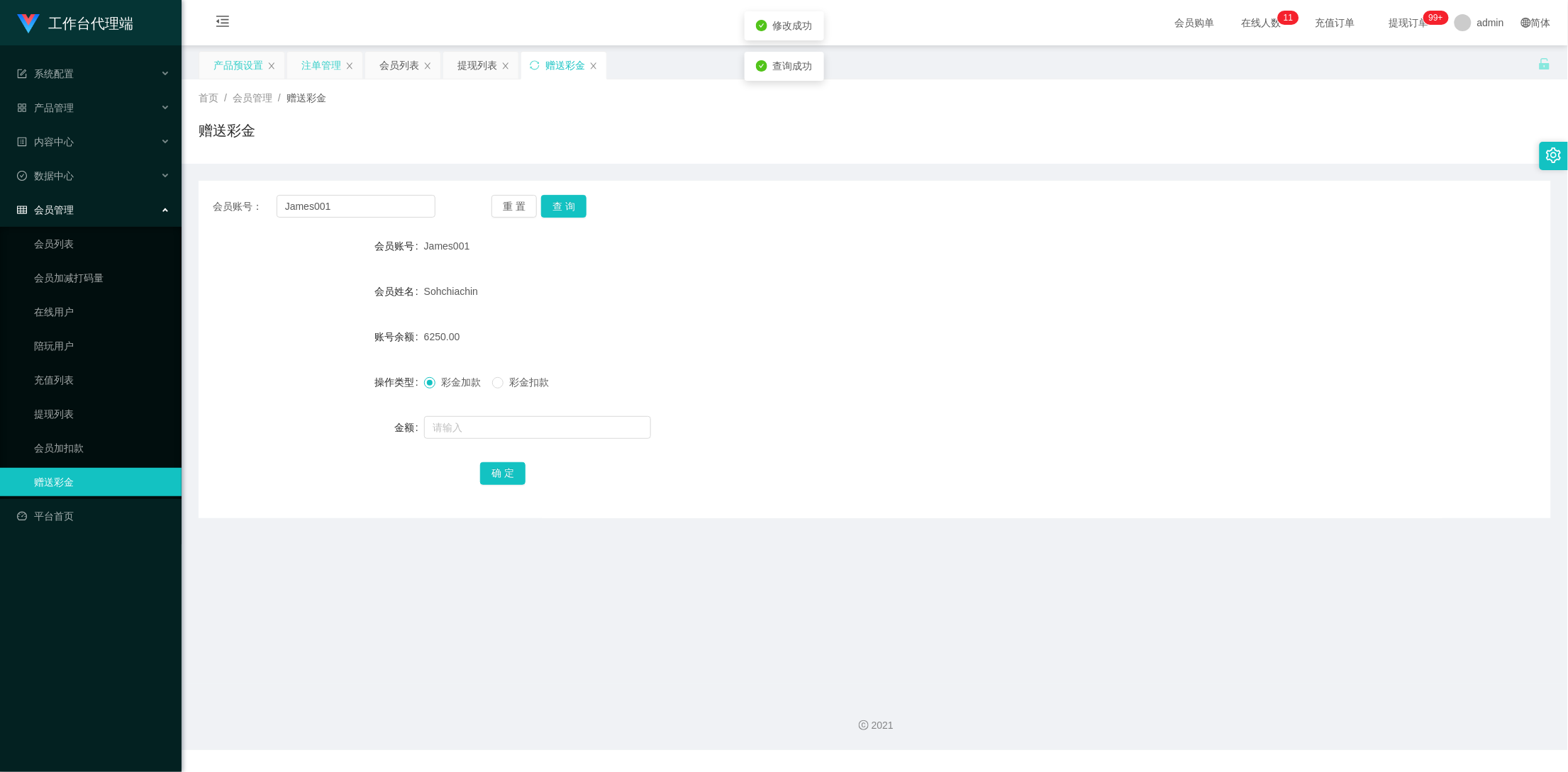
click at [315, 66] on div "注单管理" at bounding box center [321, 66] width 40 height 27
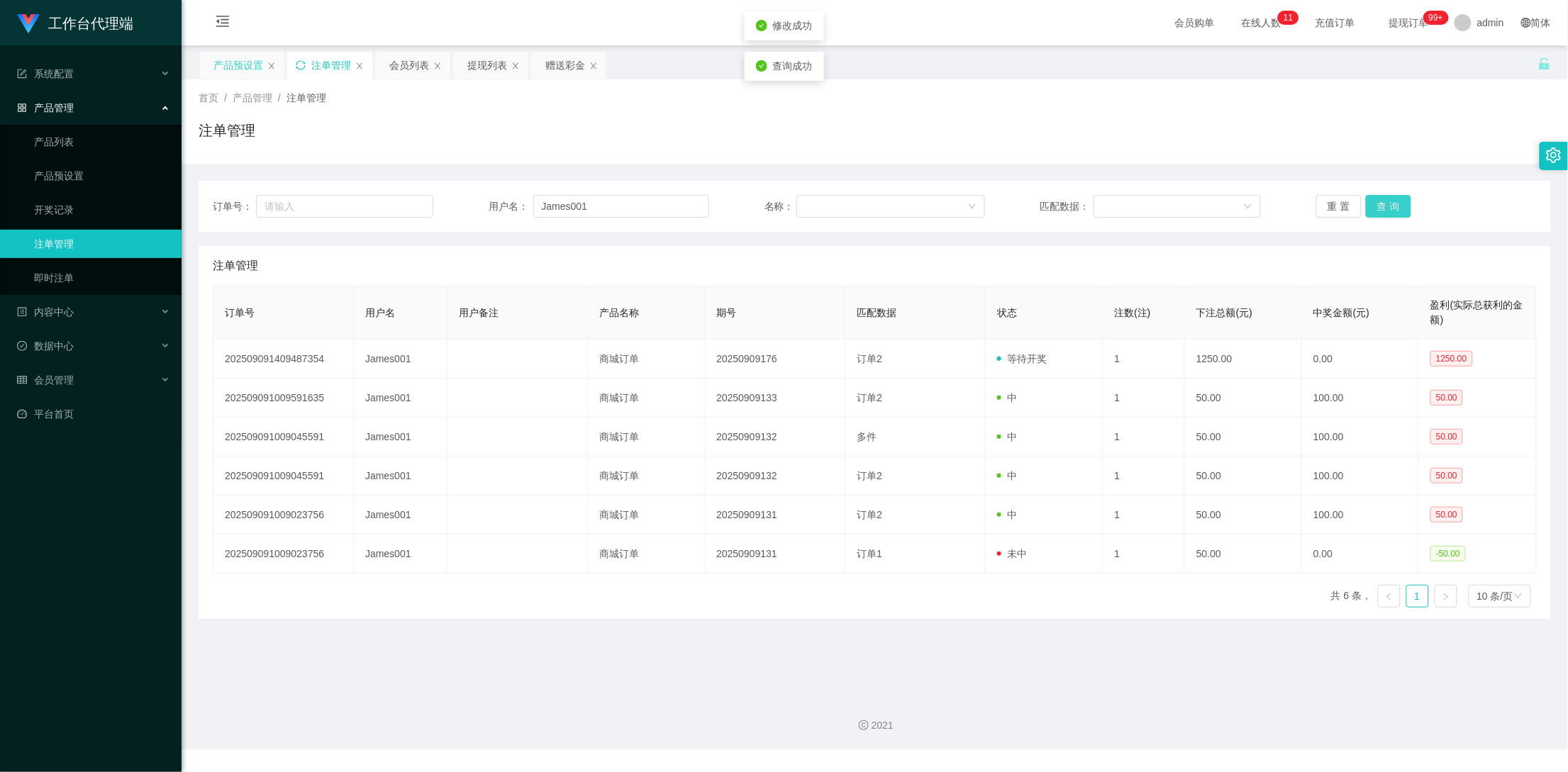
click at [1387, 209] on button "查 询" at bounding box center [1388, 207] width 46 height 23
click at [1386, 209] on div "重 置 查 询" at bounding box center [1427, 207] width 221 height 23
click at [1386, 209] on button "查 询" at bounding box center [1388, 207] width 46 height 23
click at [1382, 207] on button "查 询" at bounding box center [1388, 207] width 46 height 23
click at [1392, 202] on button "查 询" at bounding box center [1388, 207] width 46 height 23
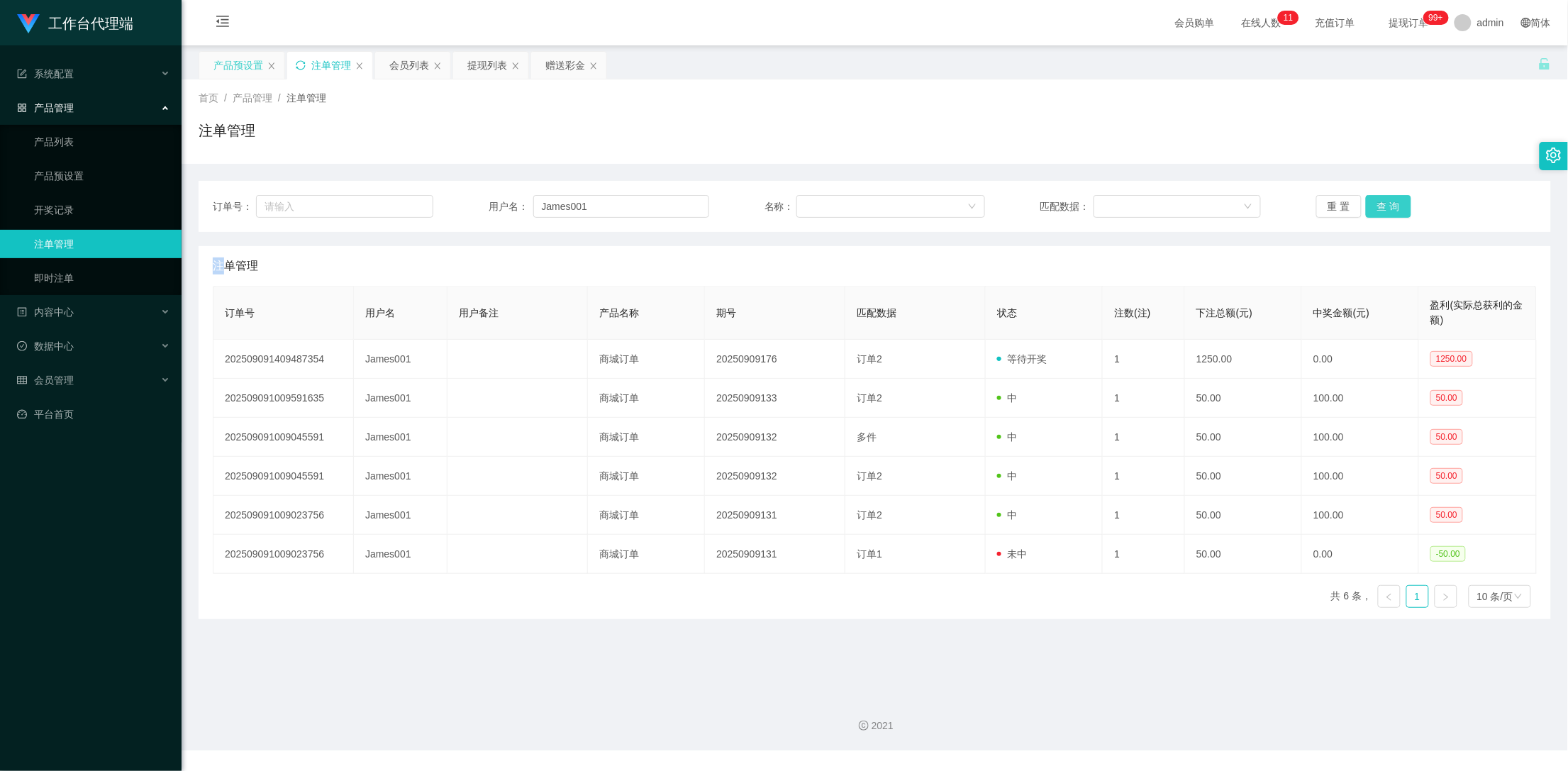
click at [1392, 202] on button "查 询" at bounding box center [1388, 207] width 46 height 23
drag, startPoint x: 550, startPoint y: 65, endPoint x: 702, endPoint y: 107, distance: 157.7
click at [550, 66] on div "赠送彩金" at bounding box center [566, 66] width 40 height 27
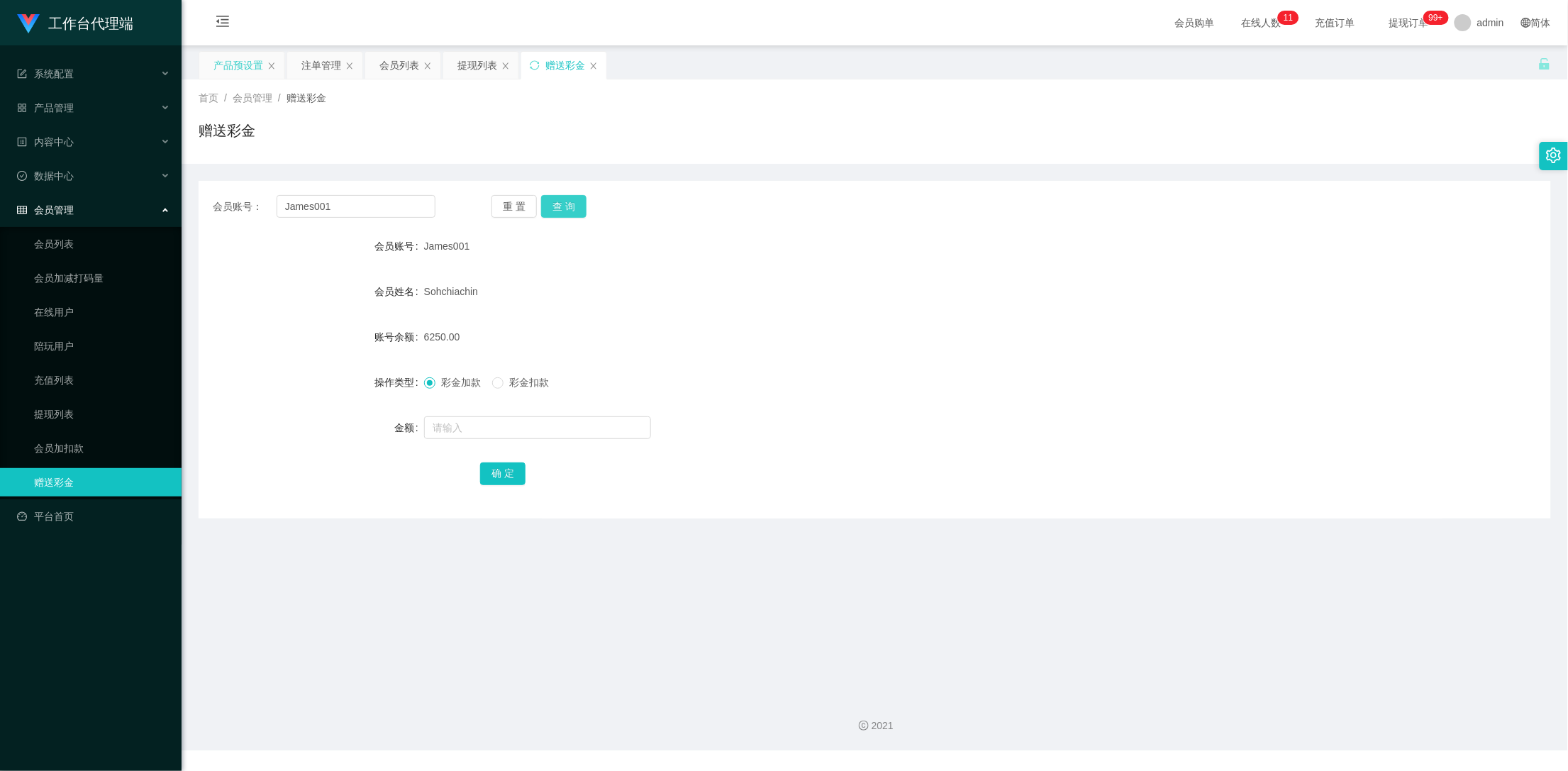
click at [570, 205] on button "查 询" at bounding box center [564, 207] width 46 height 23
click at [489, 61] on div "提现列表" at bounding box center [477, 66] width 40 height 27
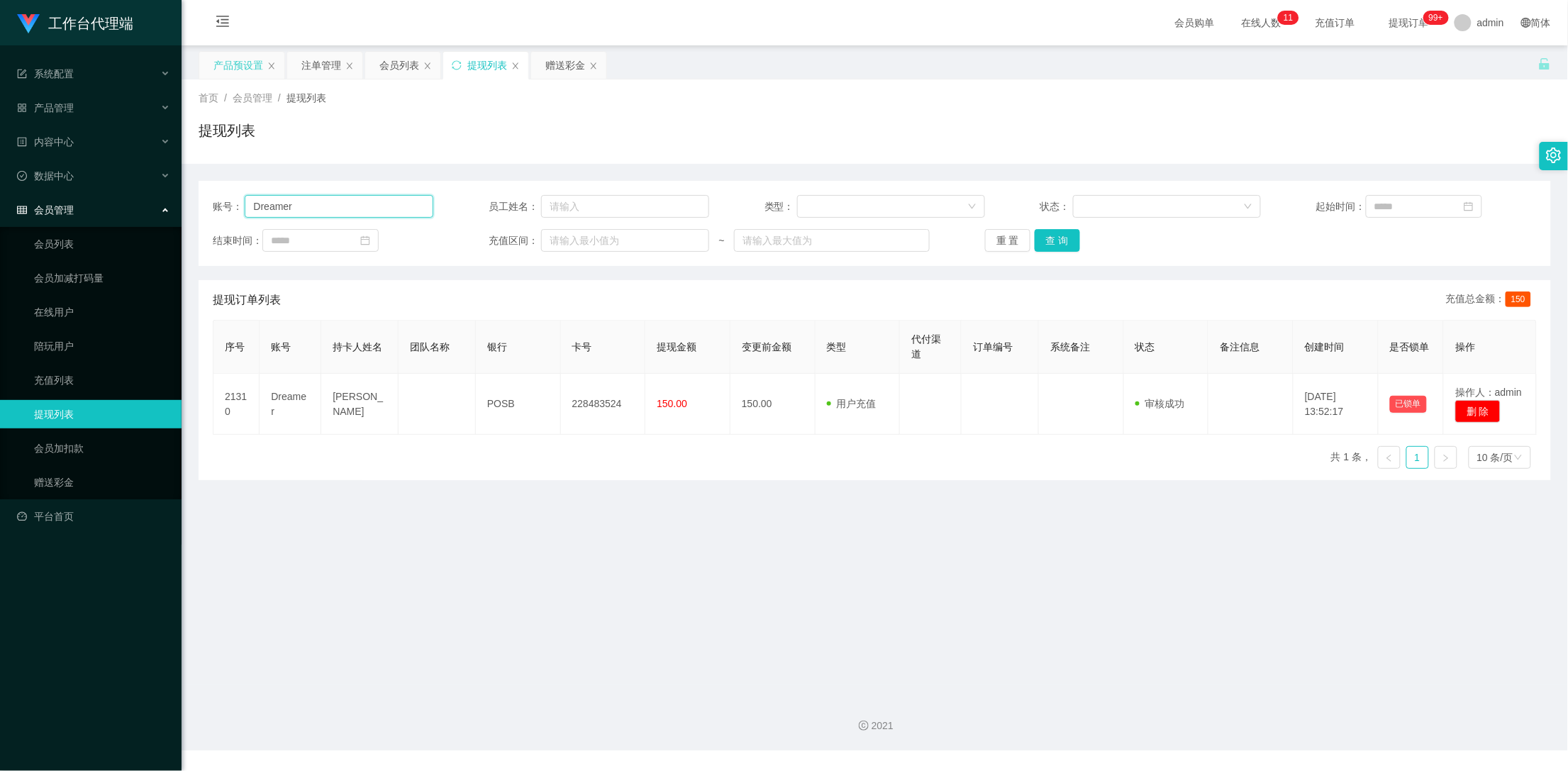
drag, startPoint x: 349, startPoint y: 207, endPoint x: 210, endPoint y: 202, distance: 139.1
click at [210, 202] on div "账号： Dreamer 员工姓名： 类型： 状态： 起始时间： 结束时间： 充值区间： ~ 重 置 查 询" at bounding box center [875, 223] width 1352 height 85
paste input "学员，你现在可以提现回款到账后把截图发给你的助理，完成爱心订单进入竟抢6群。"
type input "学"
drag, startPoint x: 558, startPoint y: 61, endPoint x: 542, endPoint y: 77, distance: 22.6
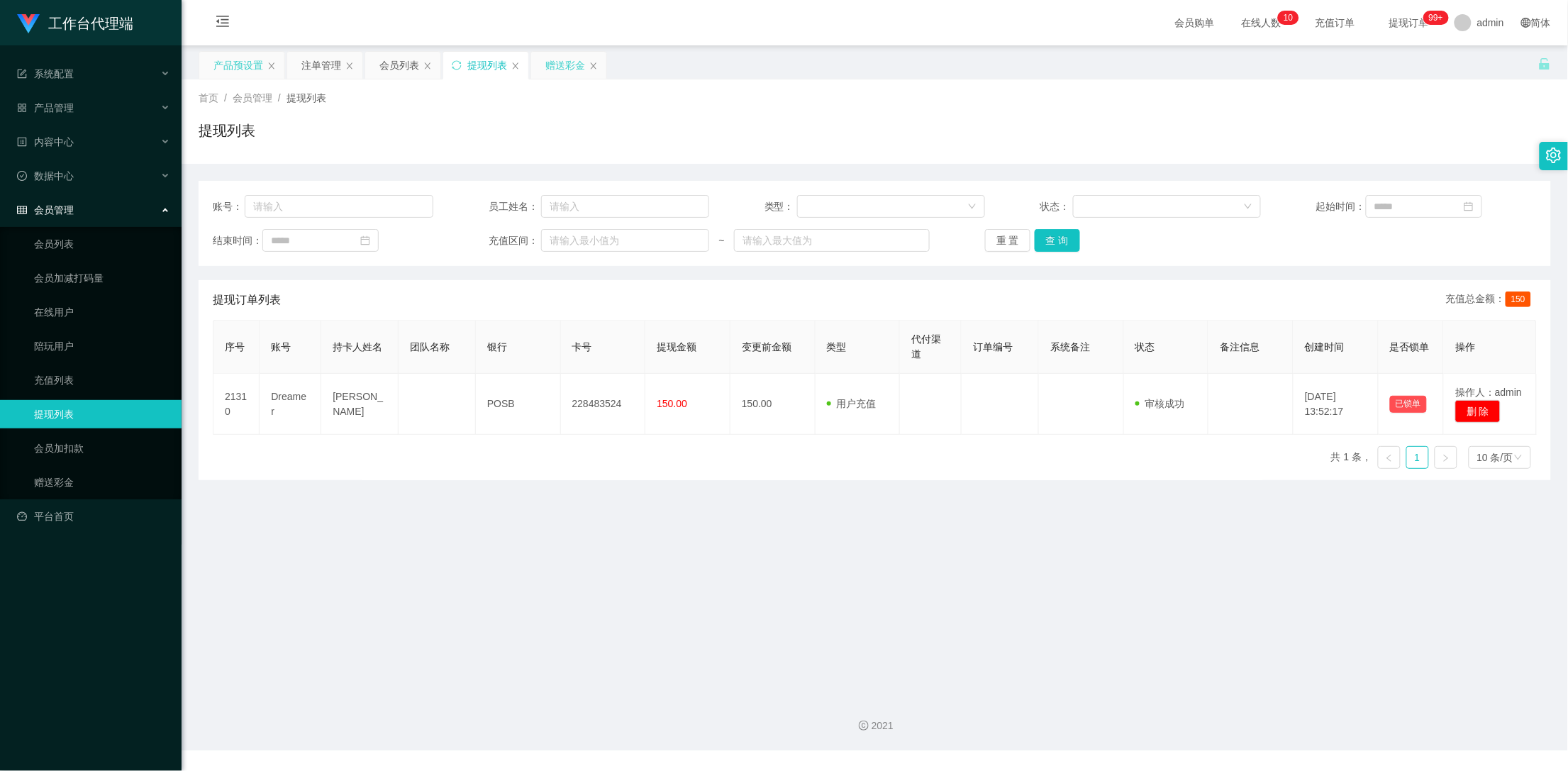
click at [558, 61] on div "赠送彩金" at bounding box center [566, 66] width 40 height 27
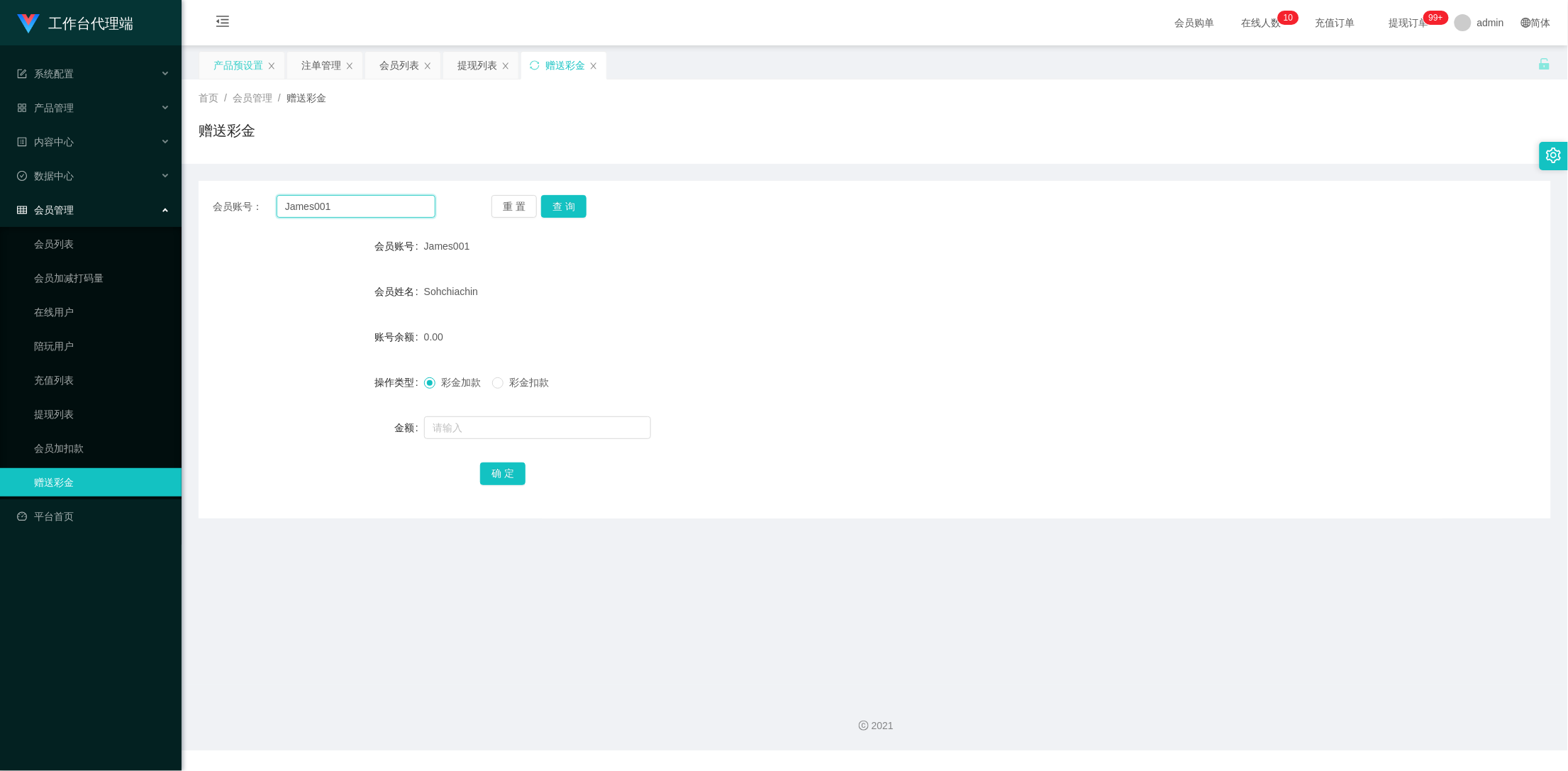
drag, startPoint x: 320, startPoint y: 211, endPoint x: 261, endPoint y: 207, distance: 59.1
click at [261, 207] on div "会员账号： James001" at bounding box center [324, 207] width 223 height 23
drag, startPoint x: 229, startPoint y: 63, endPoint x: 276, endPoint y: 88, distance: 53.2
click at [229, 63] on div "产品预设置" at bounding box center [239, 66] width 50 height 27
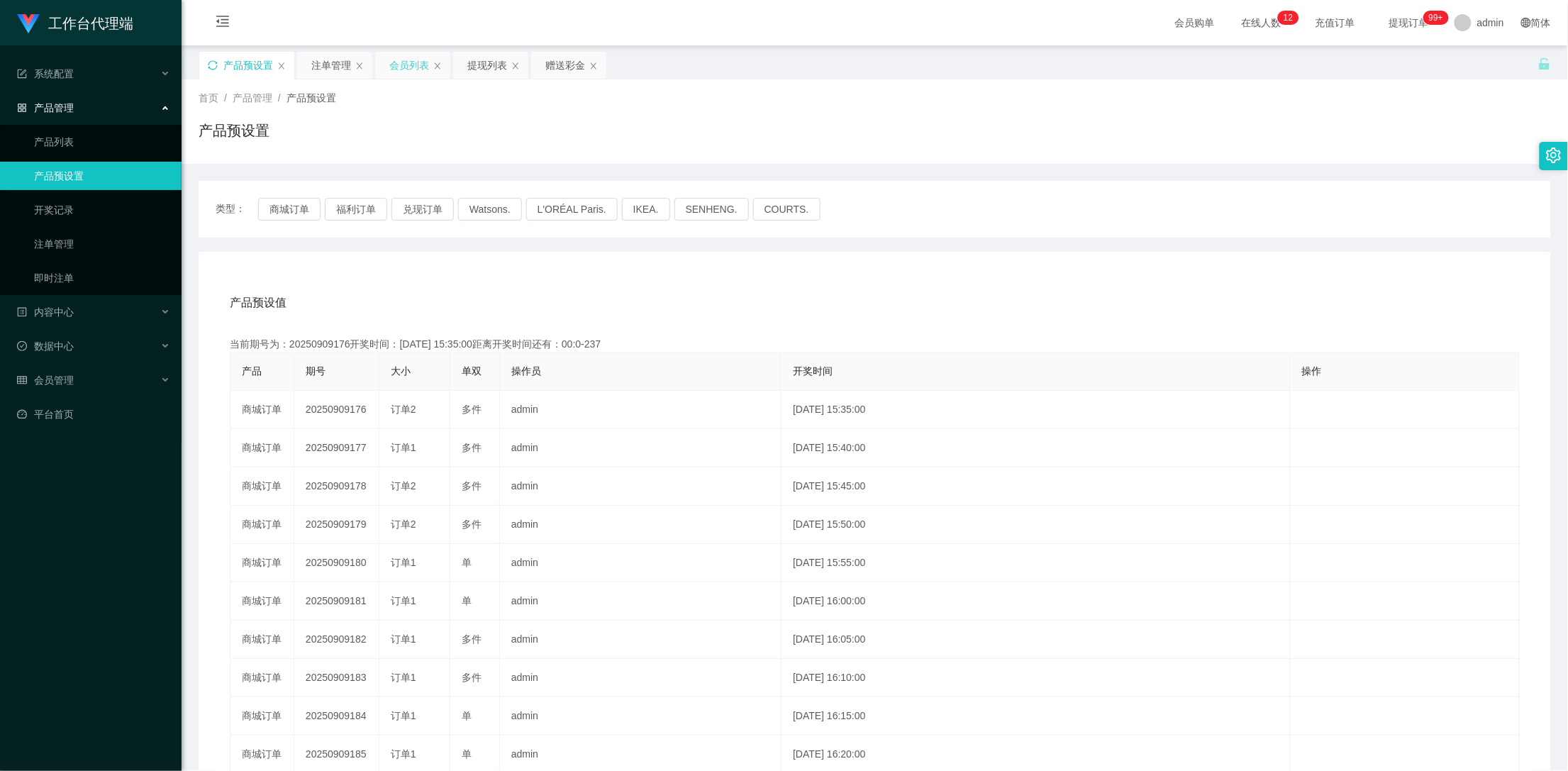
click at [419, 63] on div "会员列表" at bounding box center [410, 66] width 40 height 27
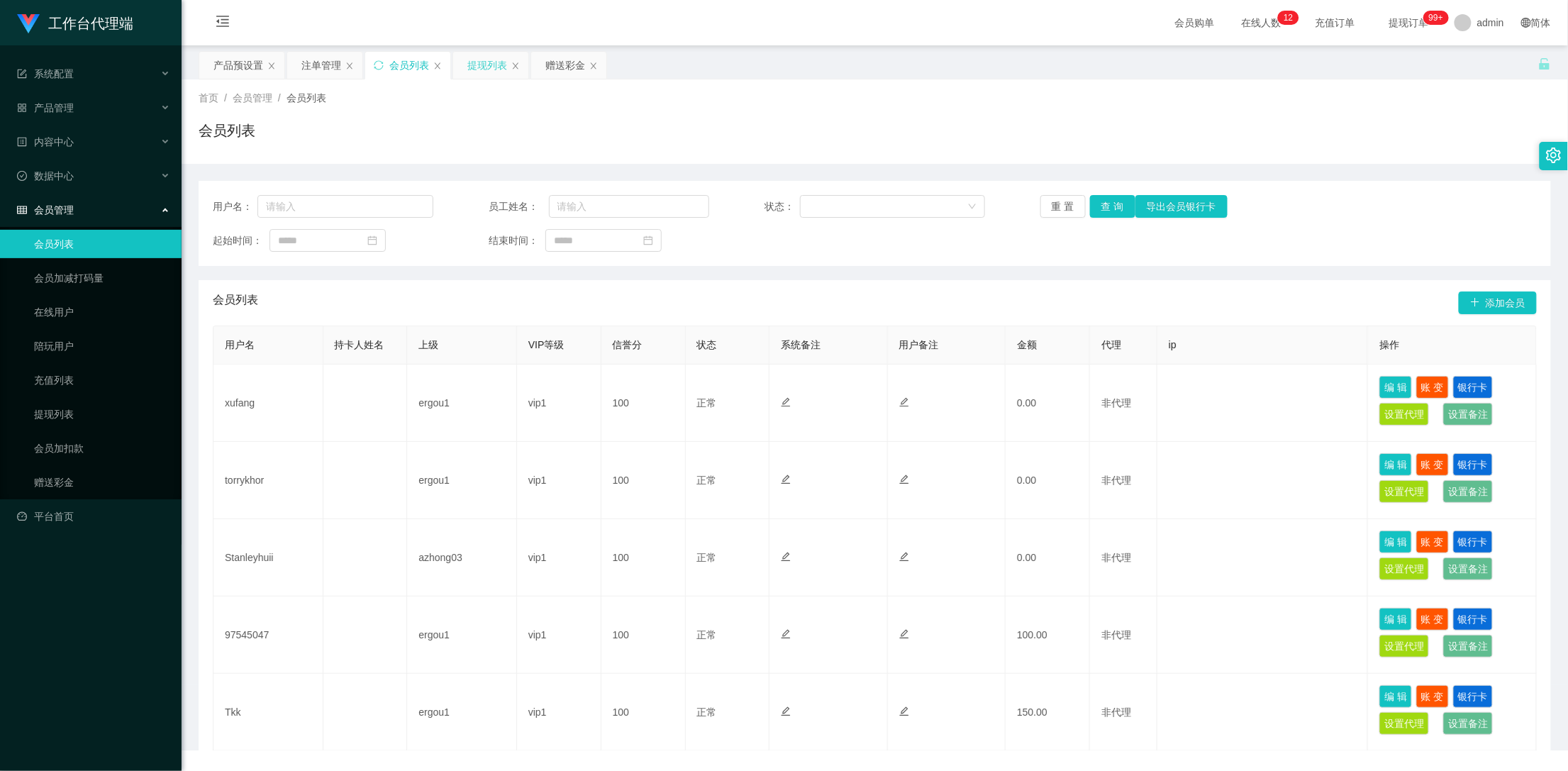
click at [464, 63] on div "提现列表" at bounding box center [491, 66] width 76 height 27
click at [488, 66] on div "提现列表" at bounding box center [487, 66] width 40 height 27
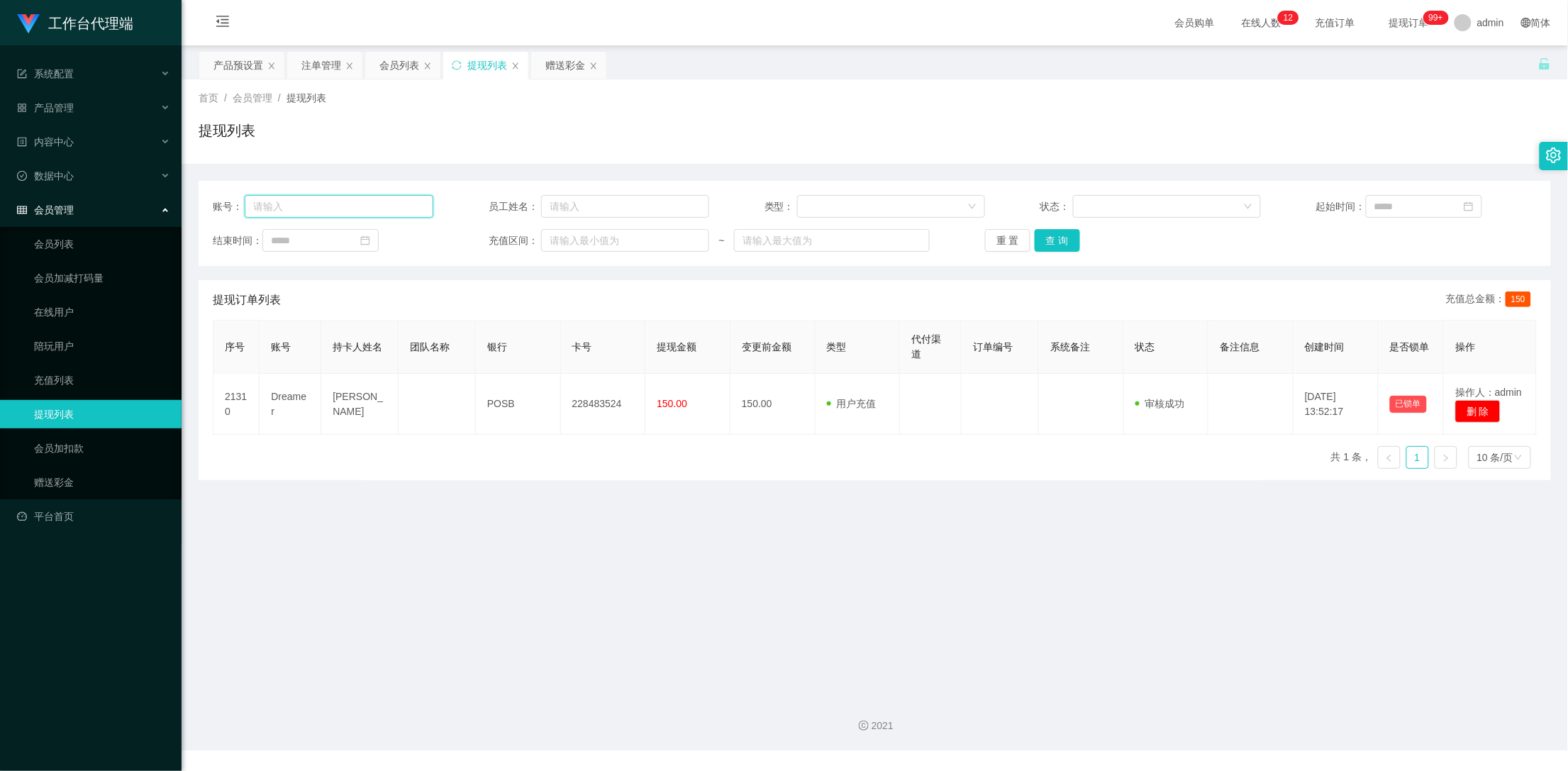
click at [328, 209] on input "text" at bounding box center [338, 207] width 189 height 23
paste input "James001"
type input "James001"
click at [1052, 243] on button "查 询" at bounding box center [1057, 241] width 46 height 23
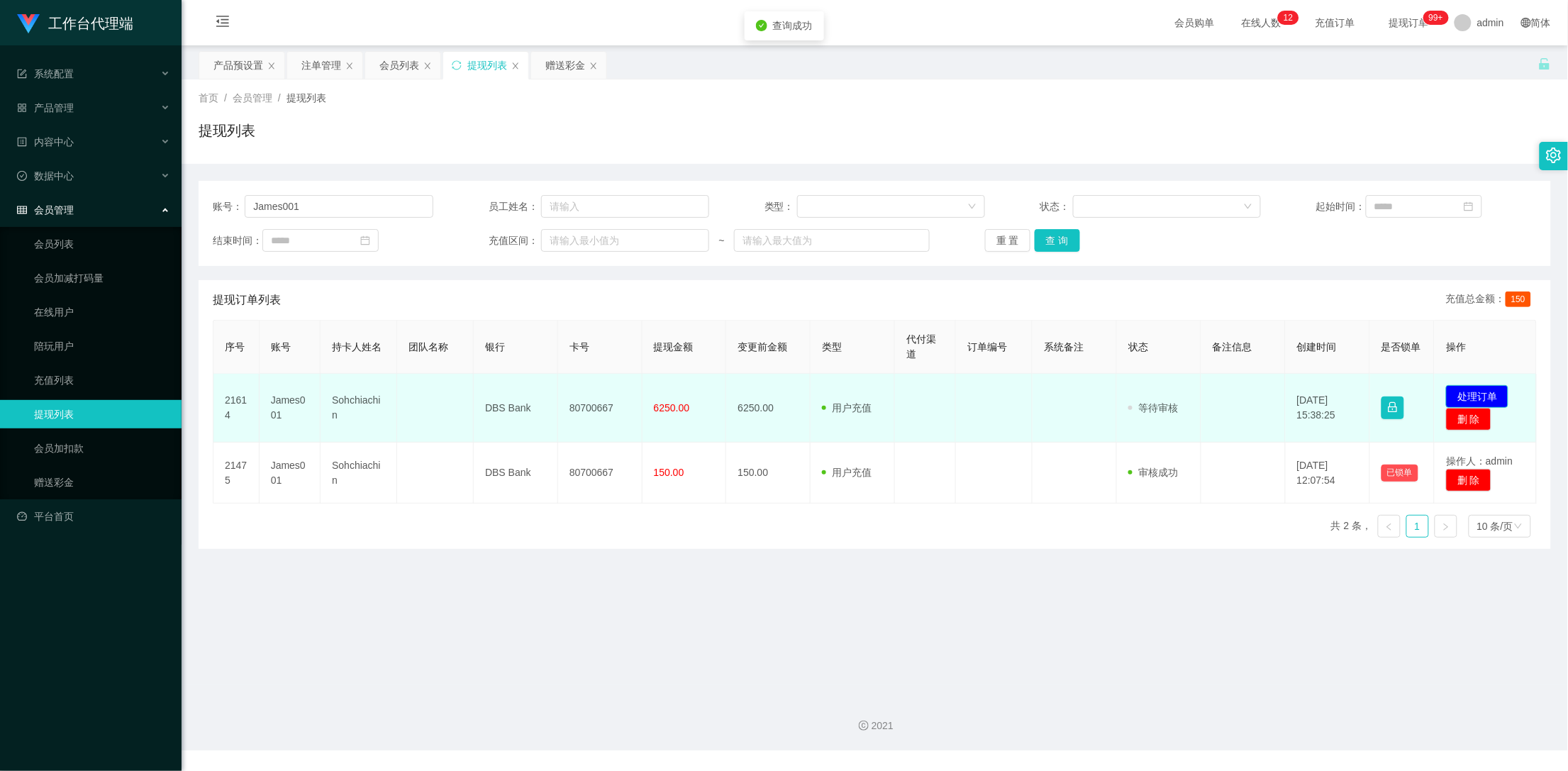
click at [1464, 393] on button "处理订单" at bounding box center [1478, 397] width 63 height 23
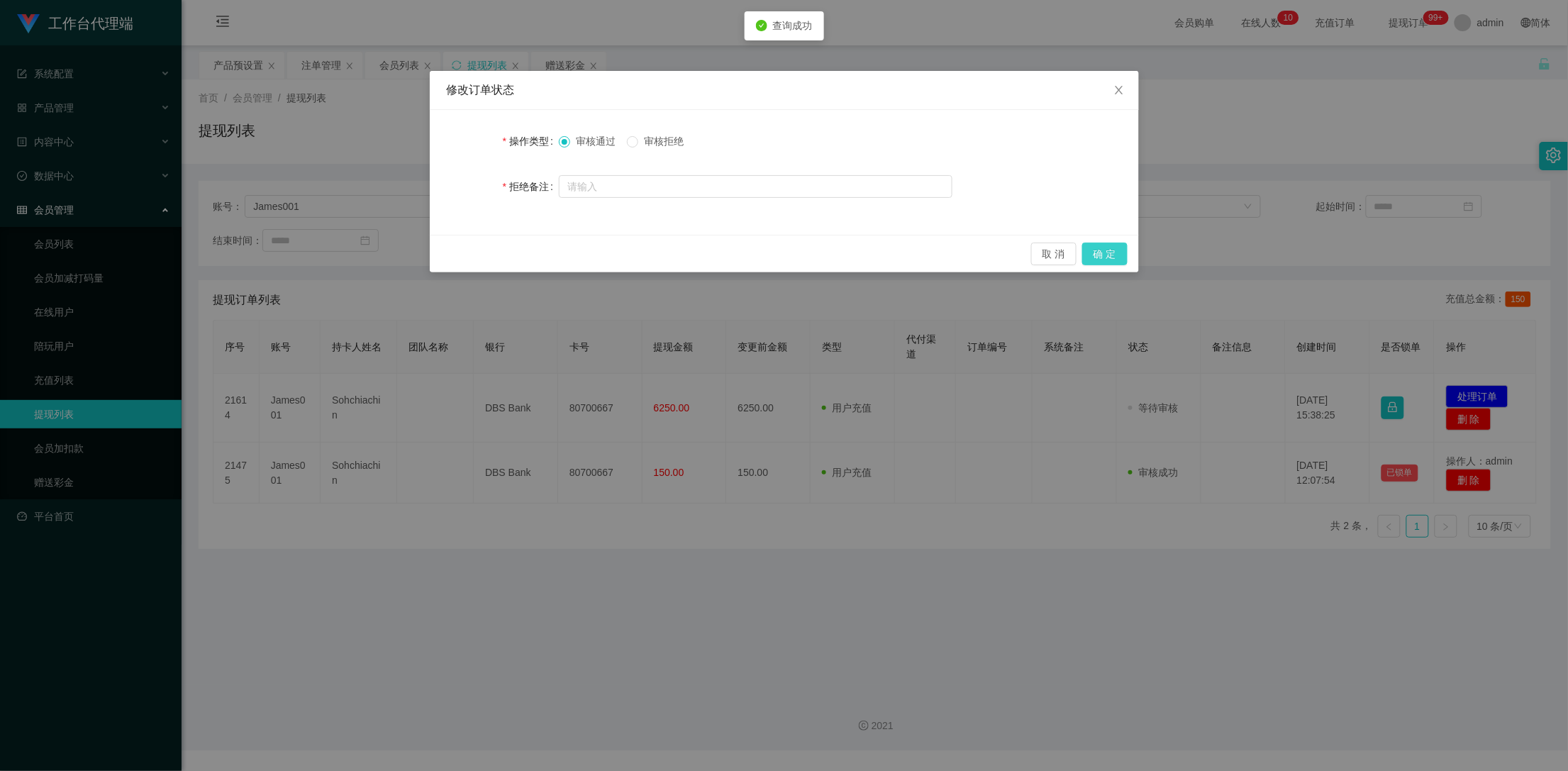
click at [1113, 258] on button "确 定" at bounding box center [1105, 254] width 46 height 23
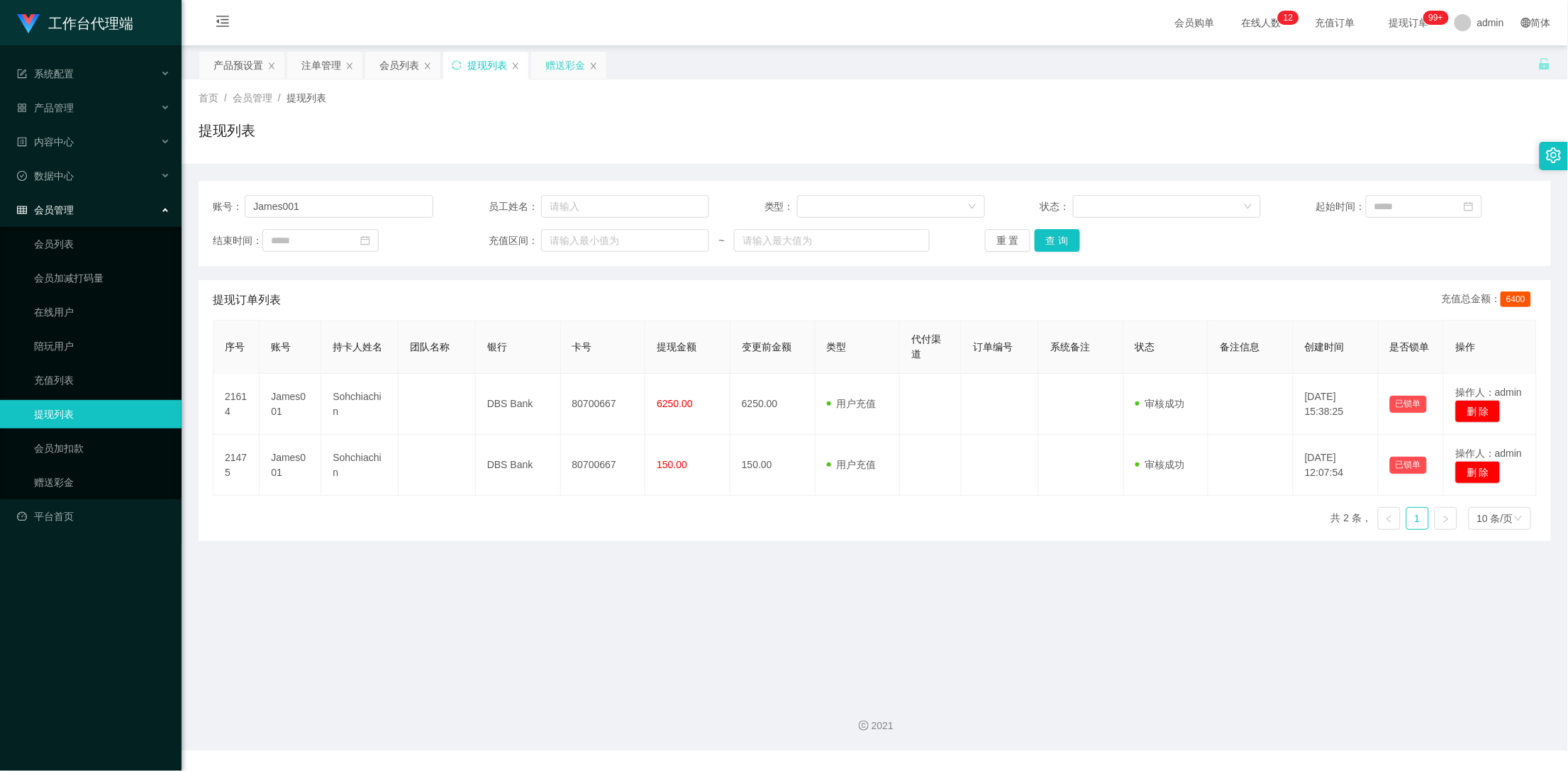
click at [561, 72] on div "赠送彩金" at bounding box center [566, 66] width 40 height 27
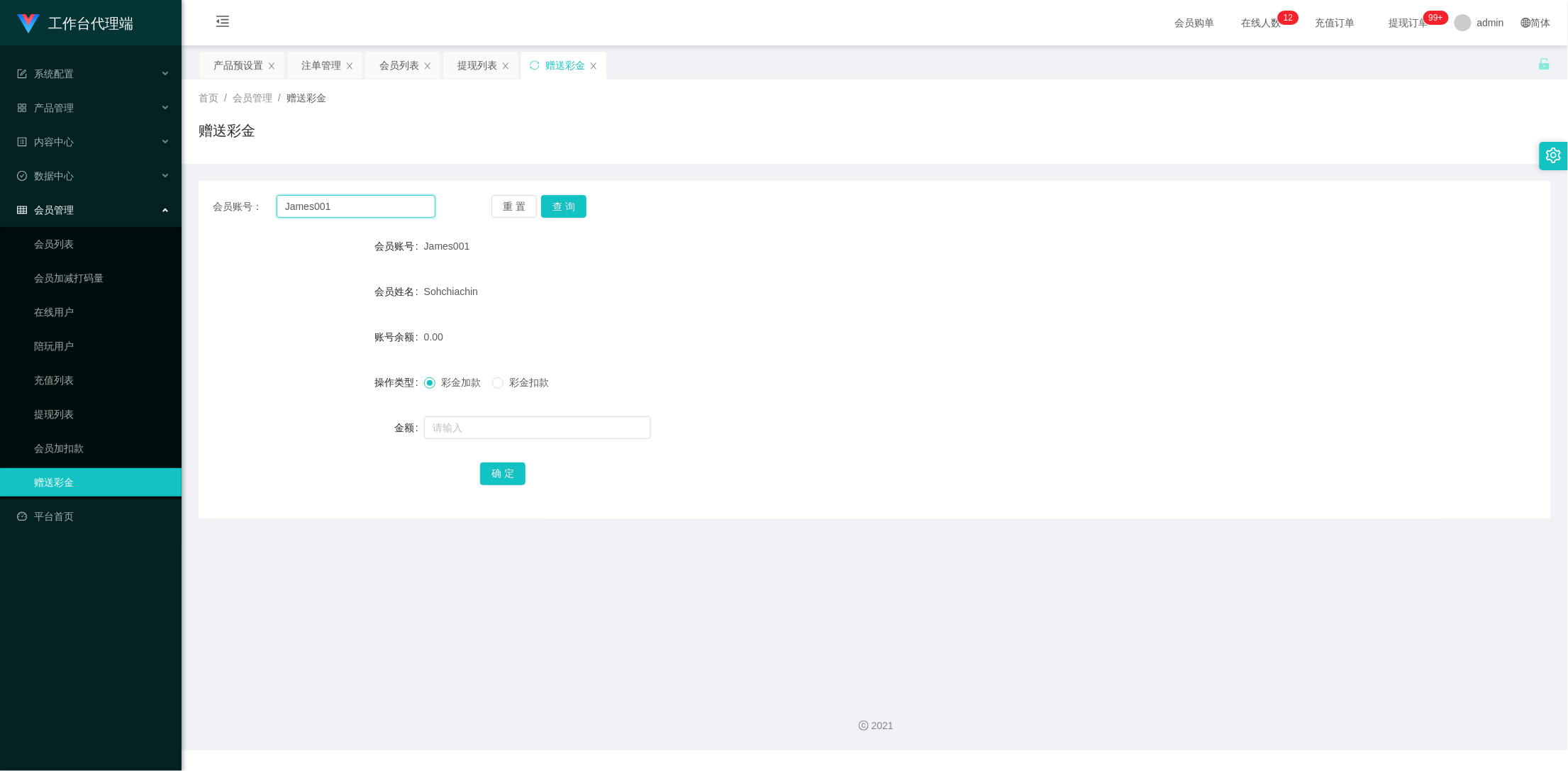
drag, startPoint x: 365, startPoint y: 212, endPoint x: 243, endPoint y: 209, distance: 122.0
click at [243, 209] on div "会员账号： James001" at bounding box center [324, 207] width 223 height 23
paste input "ing5020"
type input "Jing5020"
click at [569, 209] on button "查 询" at bounding box center [564, 207] width 46 height 23
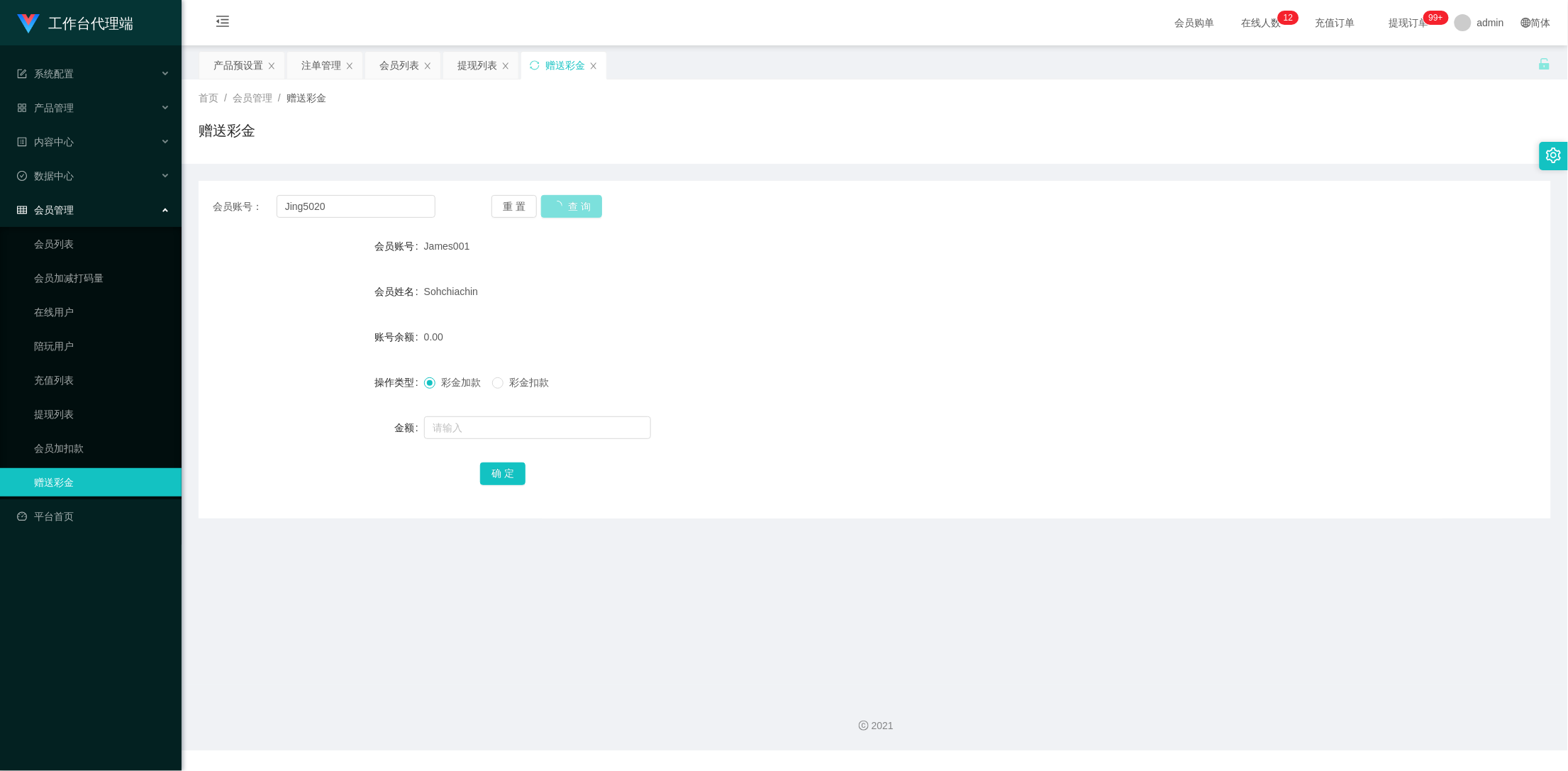
click at [569, 209] on div "重 置 查 询" at bounding box center [603, 207] width 223 height 23
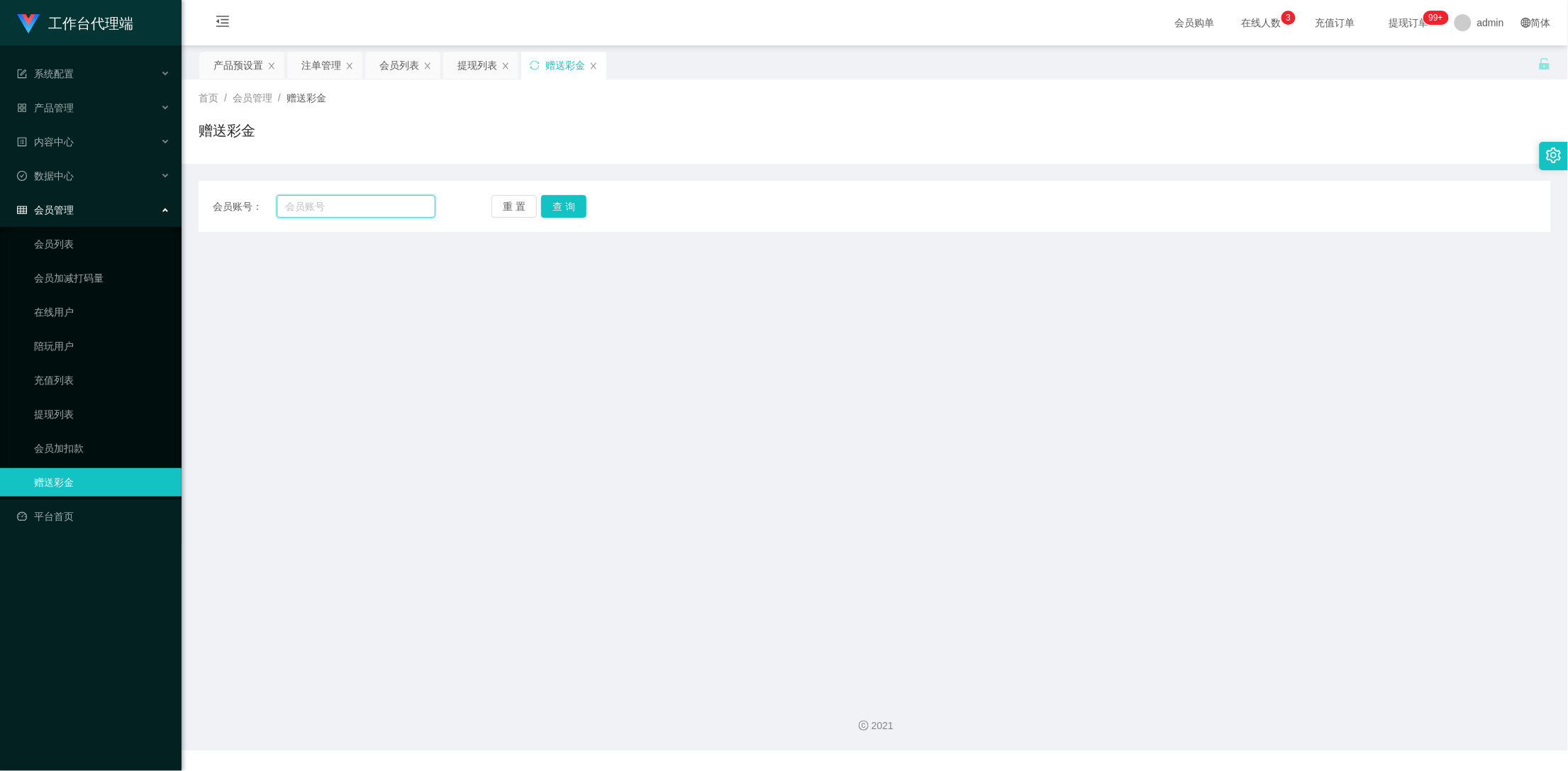
click at [370, 201] on input "text" at bounding box center [356, 207] width 160 height 23
paste input "Jing5020"
type input "Jing5020"
click at [559, 212] on button "查 询" at bounding box center [564, 207] width 46 height 23
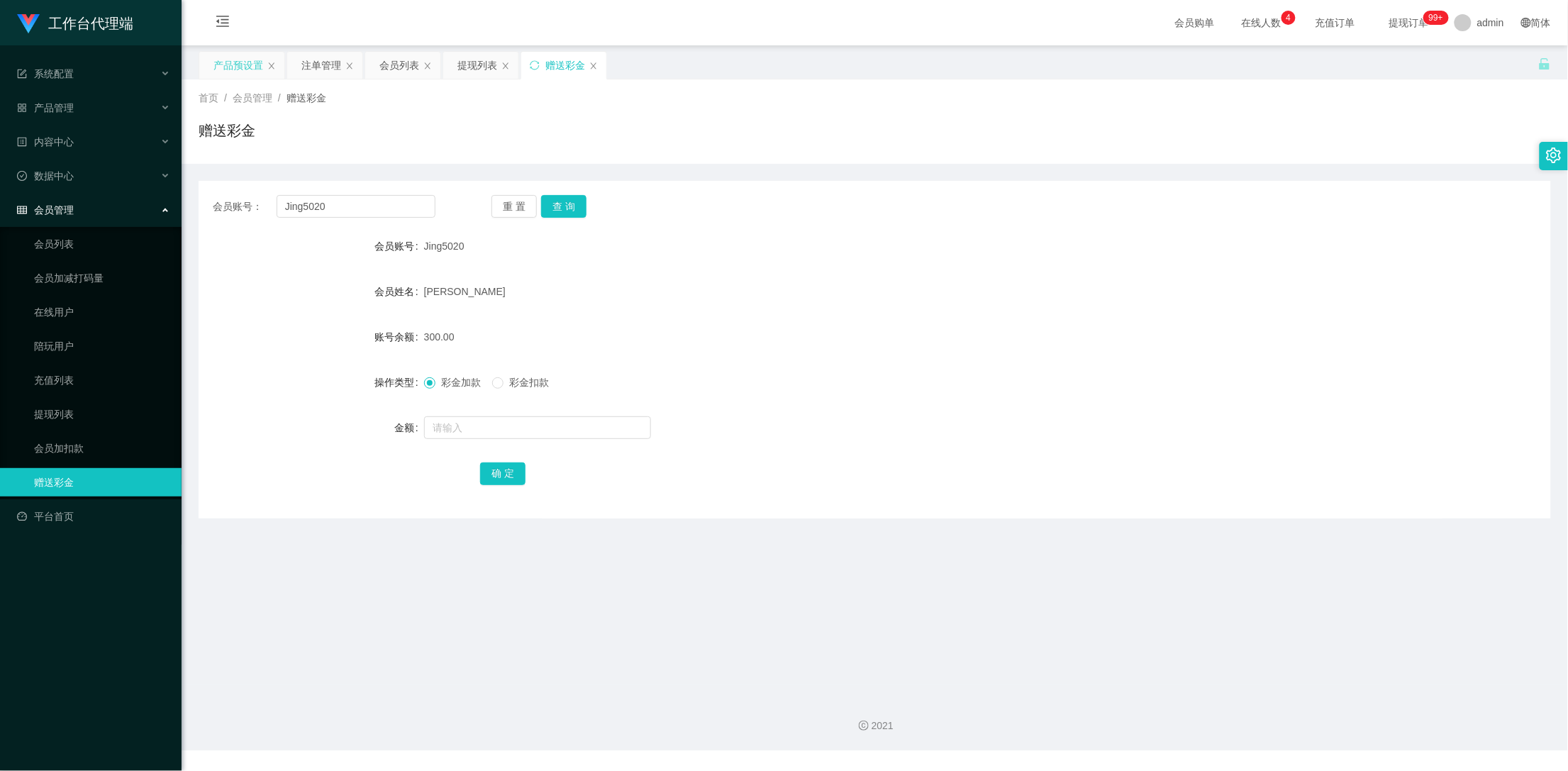
click at [249, 60] on div "产品预设置" at bounding box center [239, 66] width 50 height 27
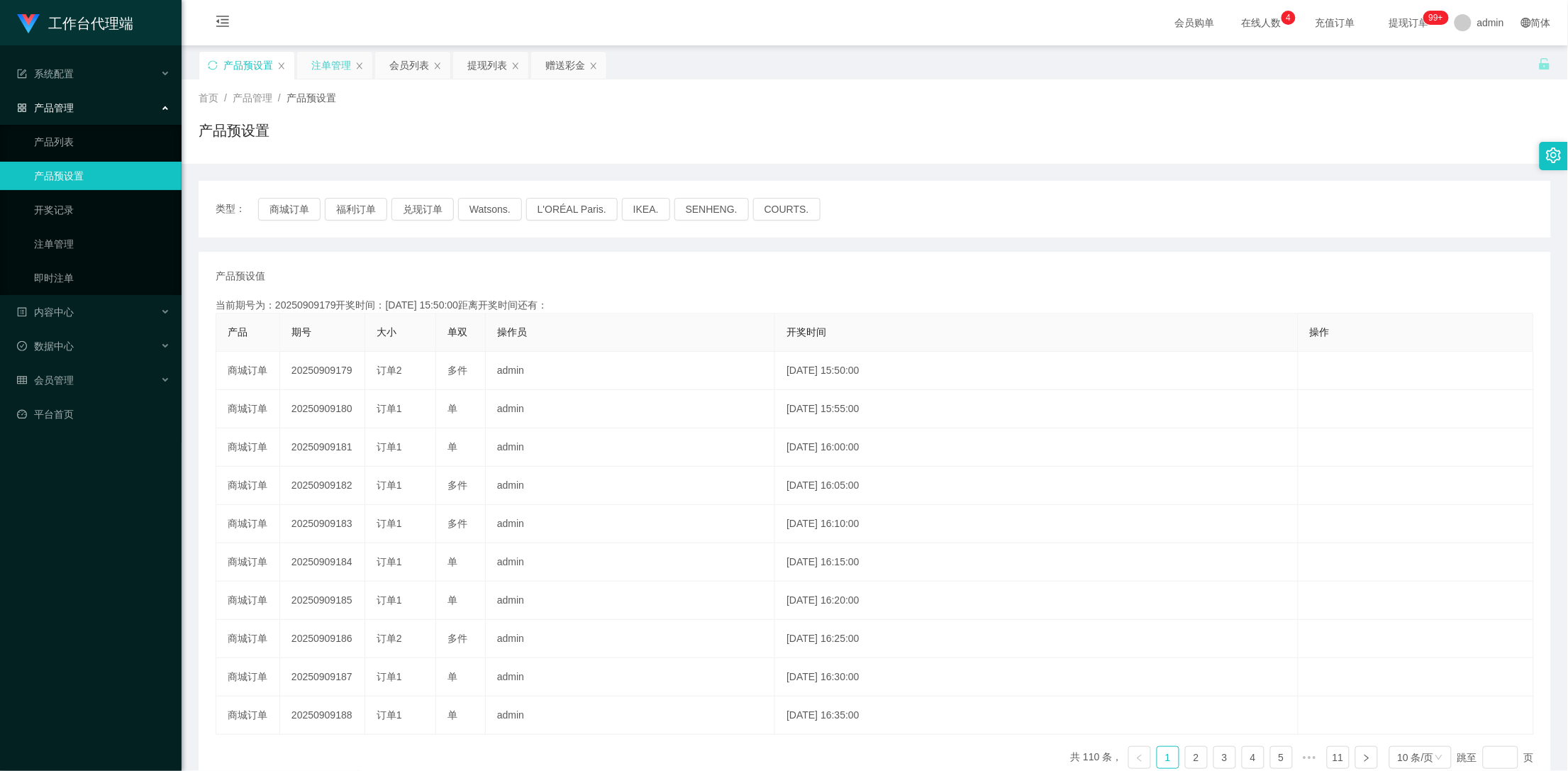
click at [325, 58] on div "注单管理" at bounding box center [331, 66] width 40 height 27
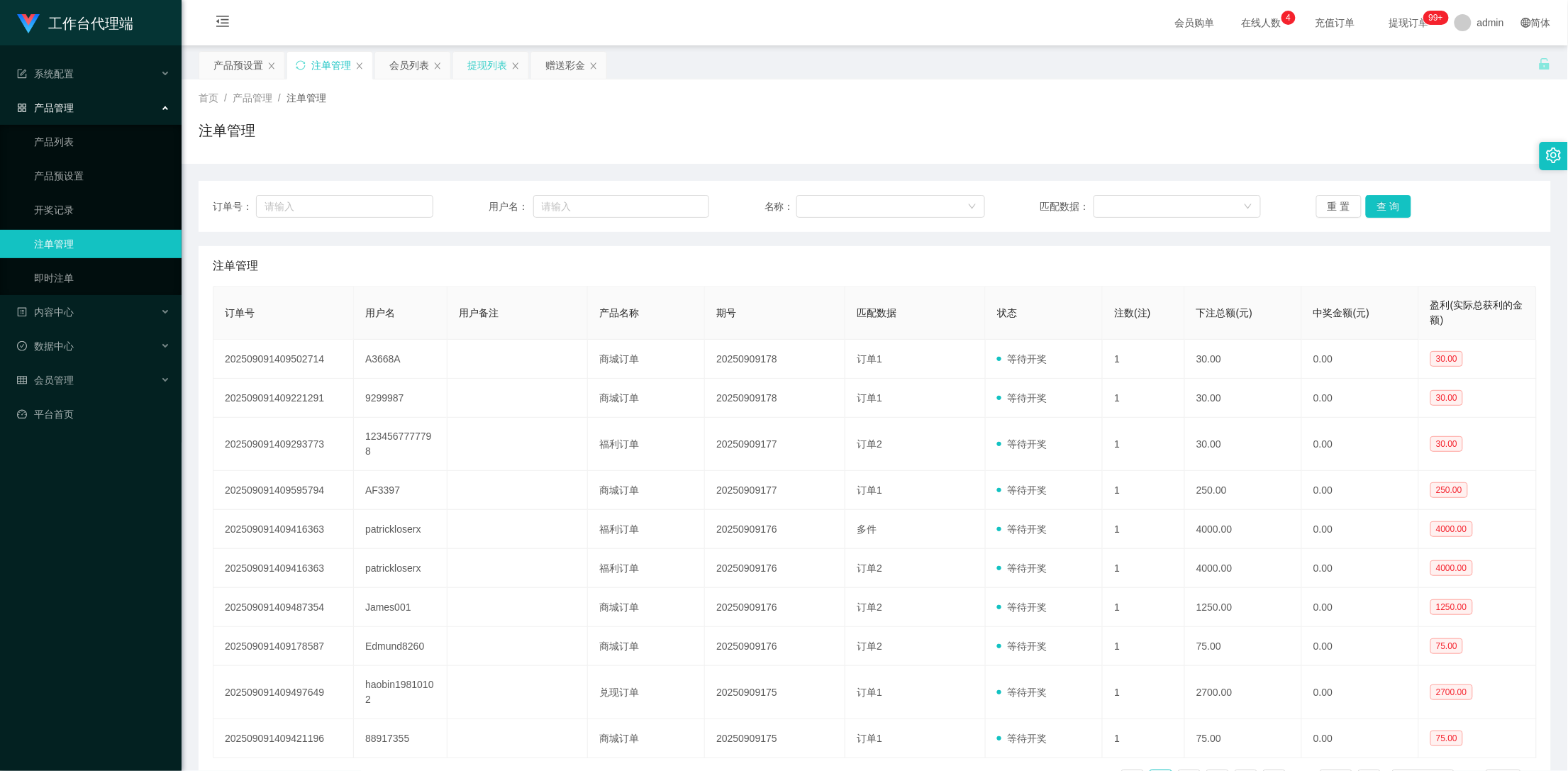
click at [480, 61] on div "提现列表" at bounding box center [487, 66] width 40 height 27
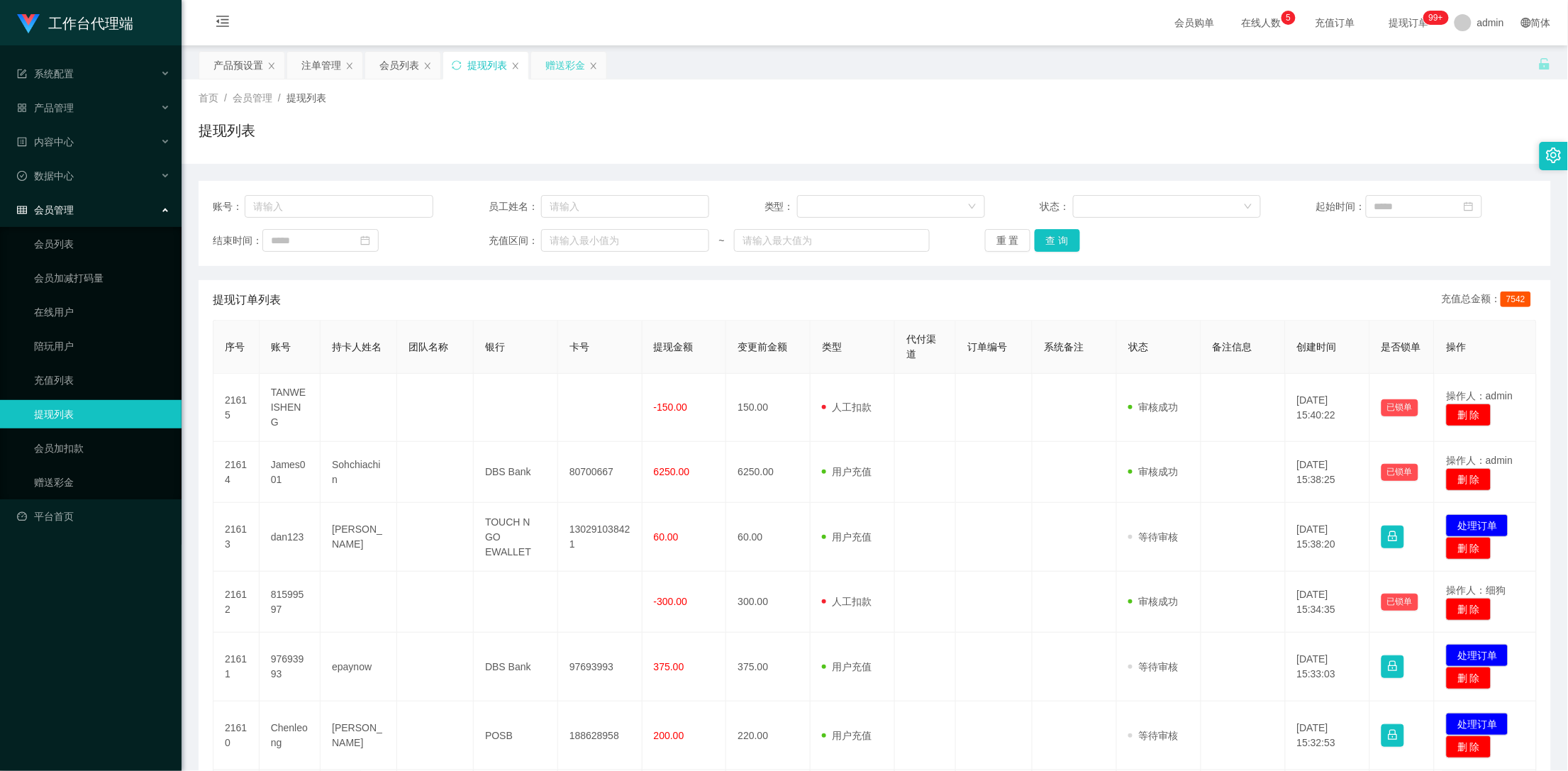
click at [560, 63] on div "赠送彩金" at bounding box center [566, 66] width 40 height 27
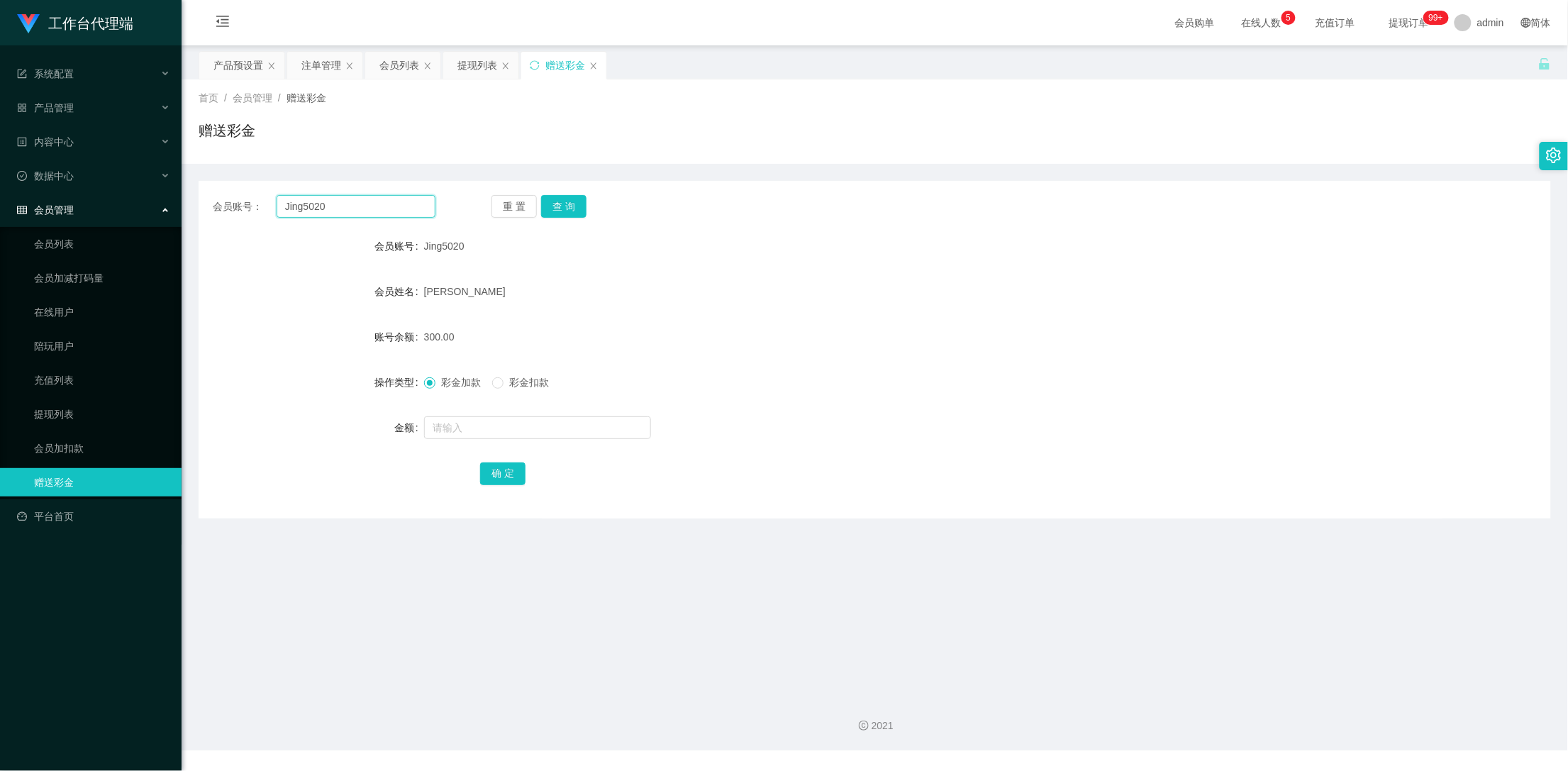
drag, startPoint x: 387, startPoint y: 204, endPoint x: 242, endPoint y: 212, distance: 145.2
click at [242, 212] on div "会员账号： Jing5020" at bounding box center [324, 207] width 223 height 23
paste input "ames001"
type input "James001"
click at [566, 209] on button "查 询" at bounding box center [564, 207] width 46 height 23
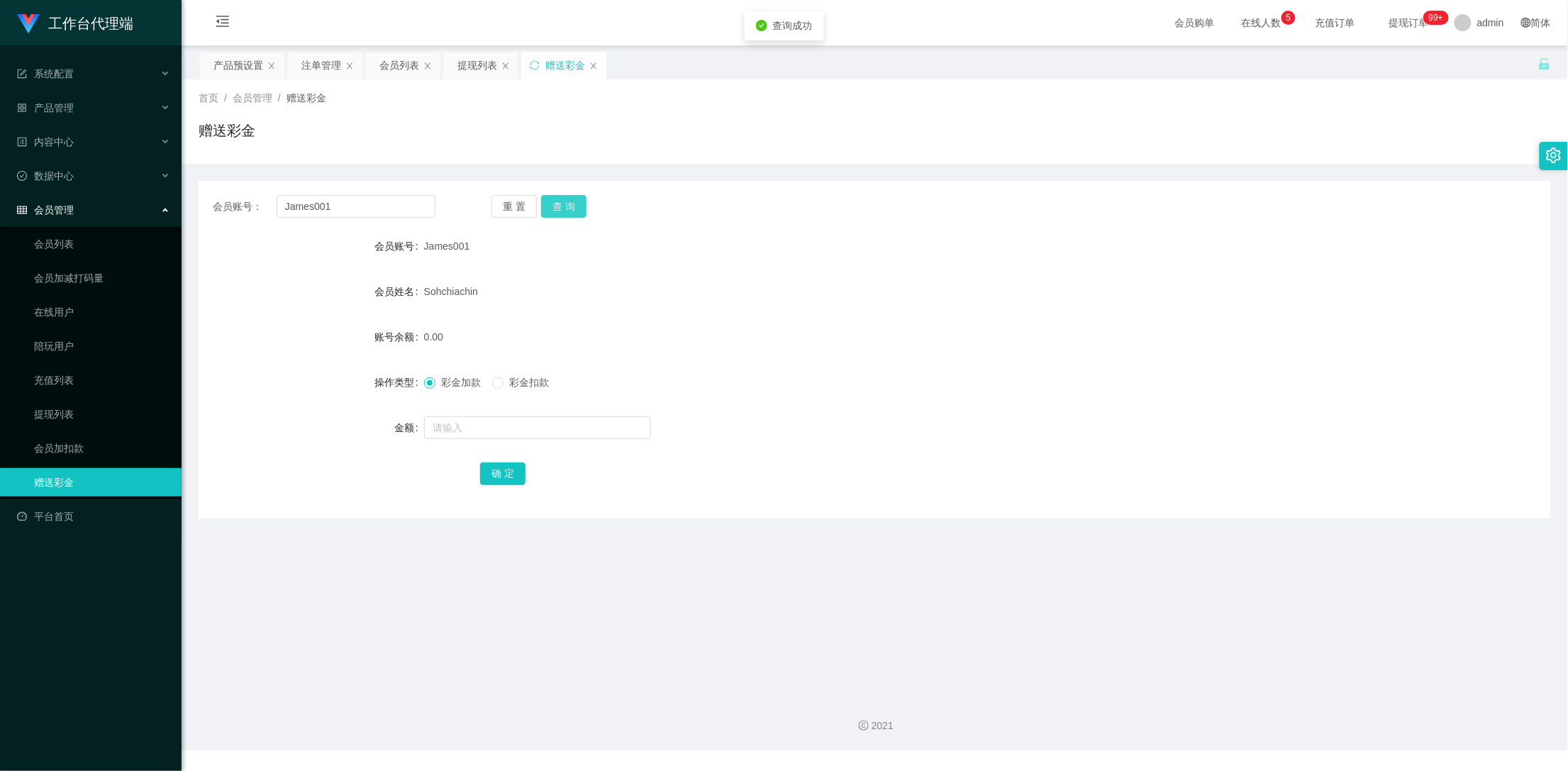
click at [566, 209] on button "查 询" at bounding box center [564, 207] width 46 height 23
drag, startPoint x: 343, startPoint y: 210, endPoint x: 252, endPoint y: 200, distance: 91.5
click at [252, 200] on div "会员账号： James001" at bounding box center [324, 207] width 223 height 23
click at [322, 68] on div "注单管理" at bounding box center [321, 66] width 40 height 27
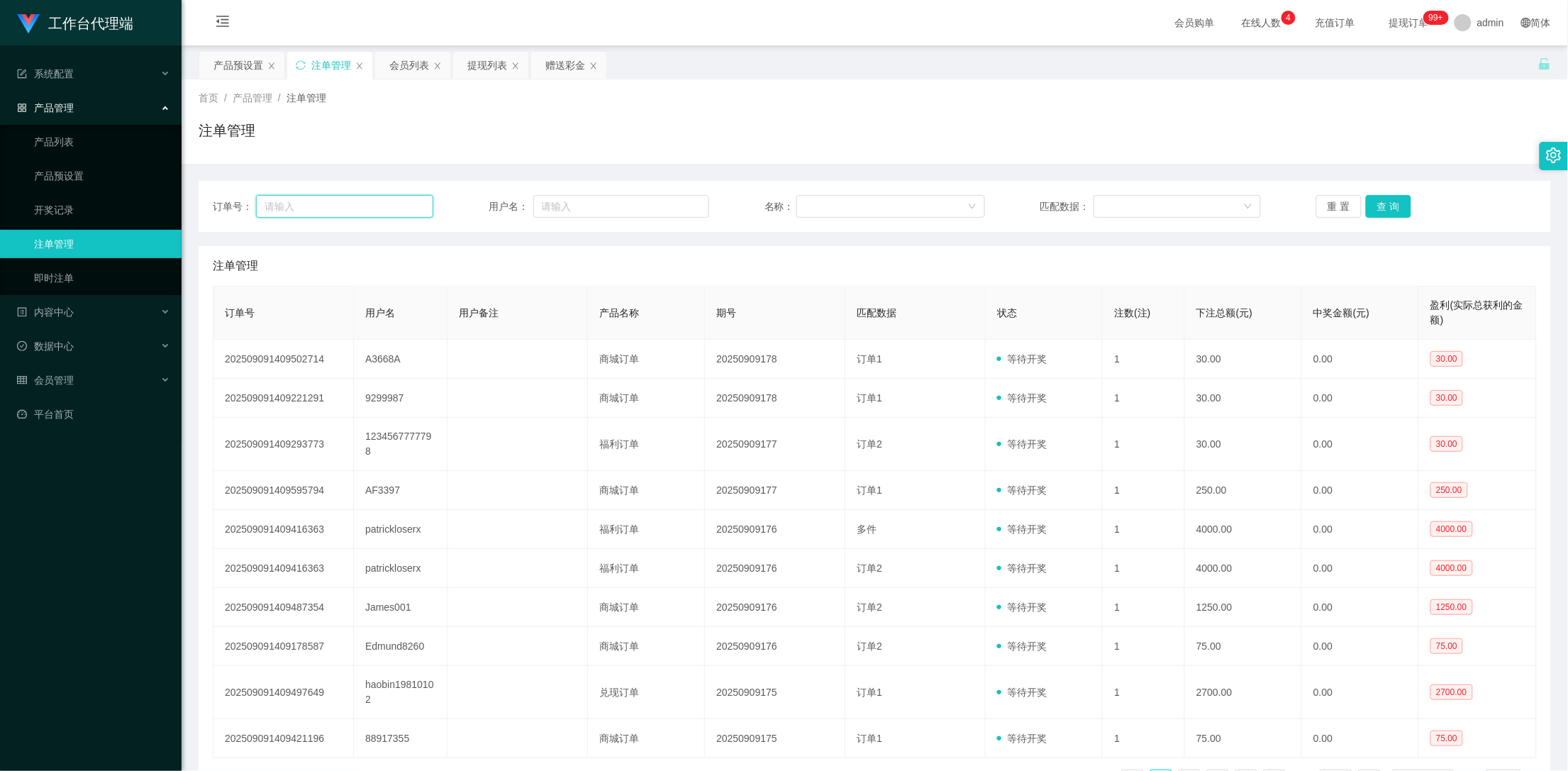
click at [322, 207] on input "text" at bounding box center [344, 207] width 177 height 23
click at [568, 205] on input "text" at bounding box center [622, 207] width 177 height 23
paste input "James001"
type input "James001"
click at [1378, 205] on button "查 询" at bounding box center [1388, 207] width 46 height 23
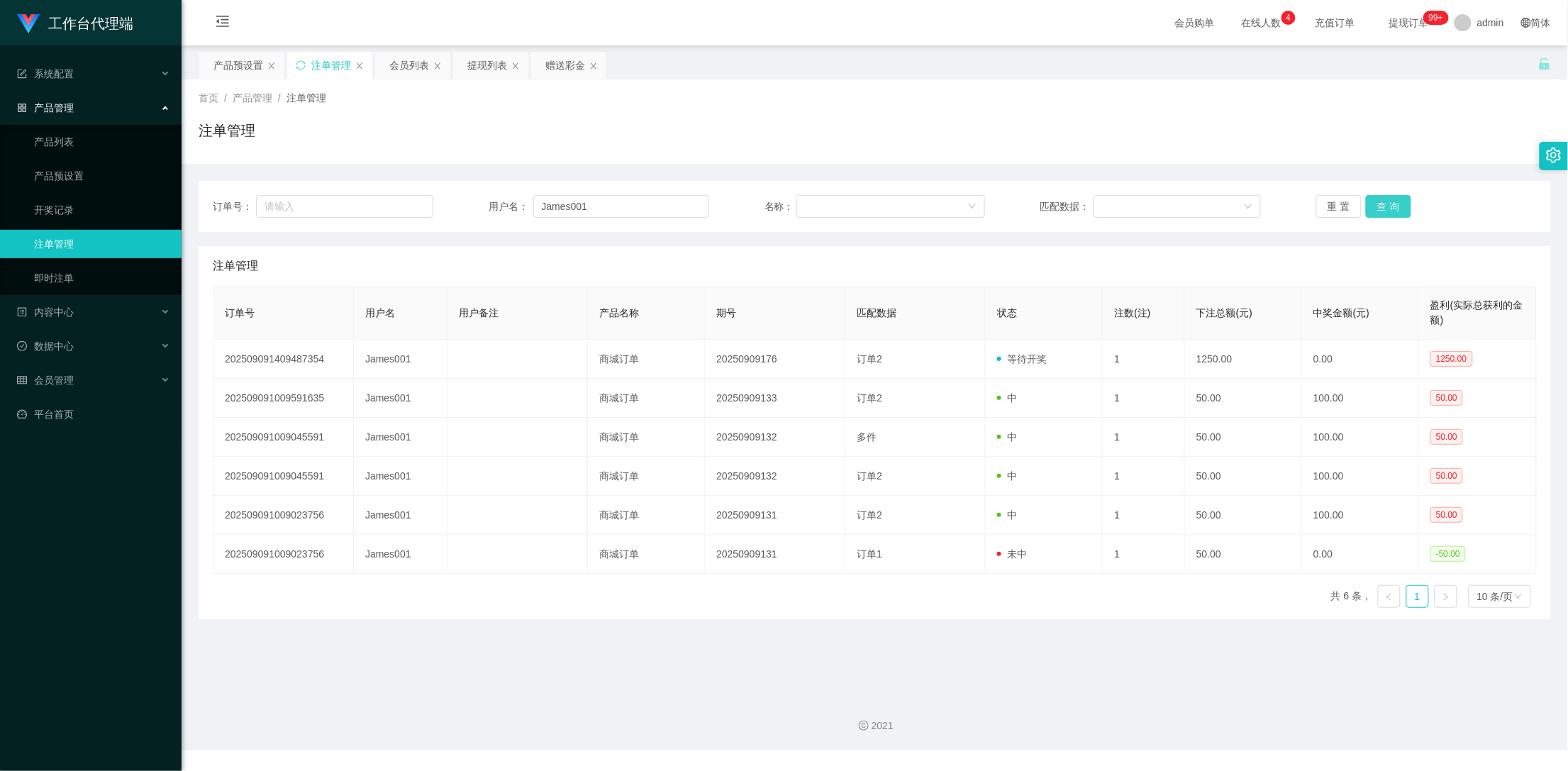
click at [1381, 205] on button "查 询" at bounding box center [1388, 207] width 46 height 23
